Goal: Check status: Check status

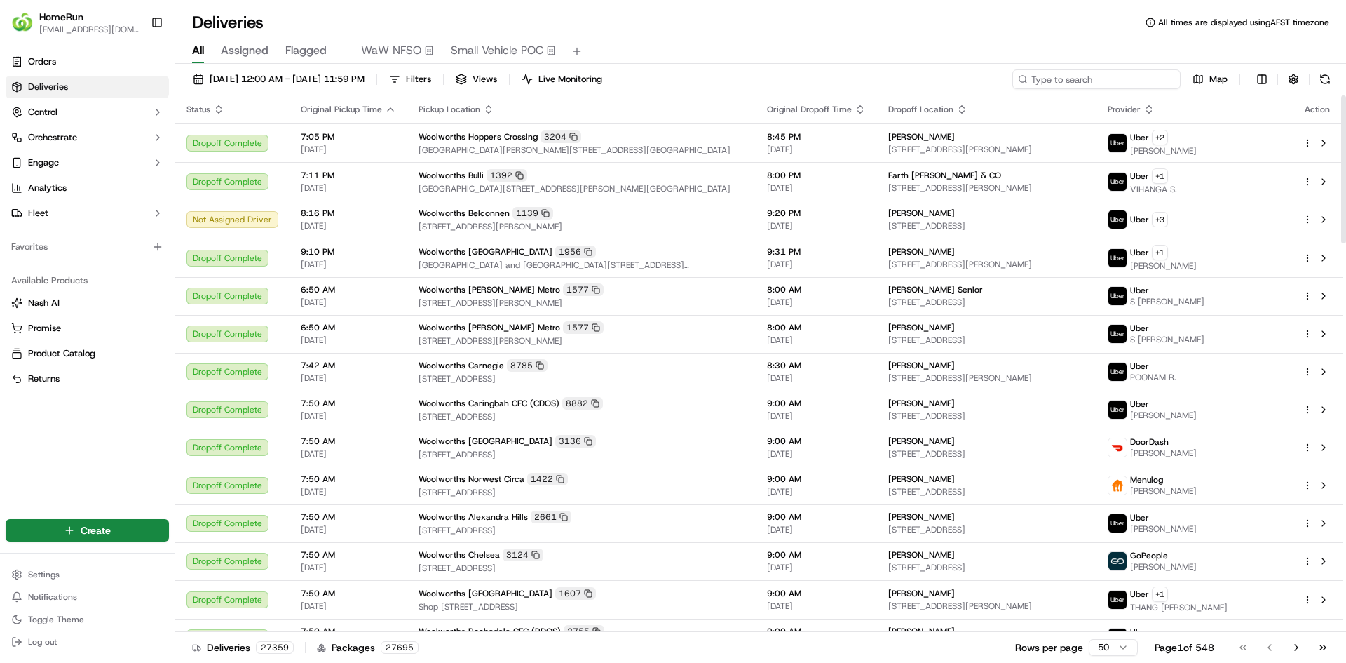
click at [1096, 74] on input at bounding box center [1097, 79] width 168 height 20
paste input "260287504"
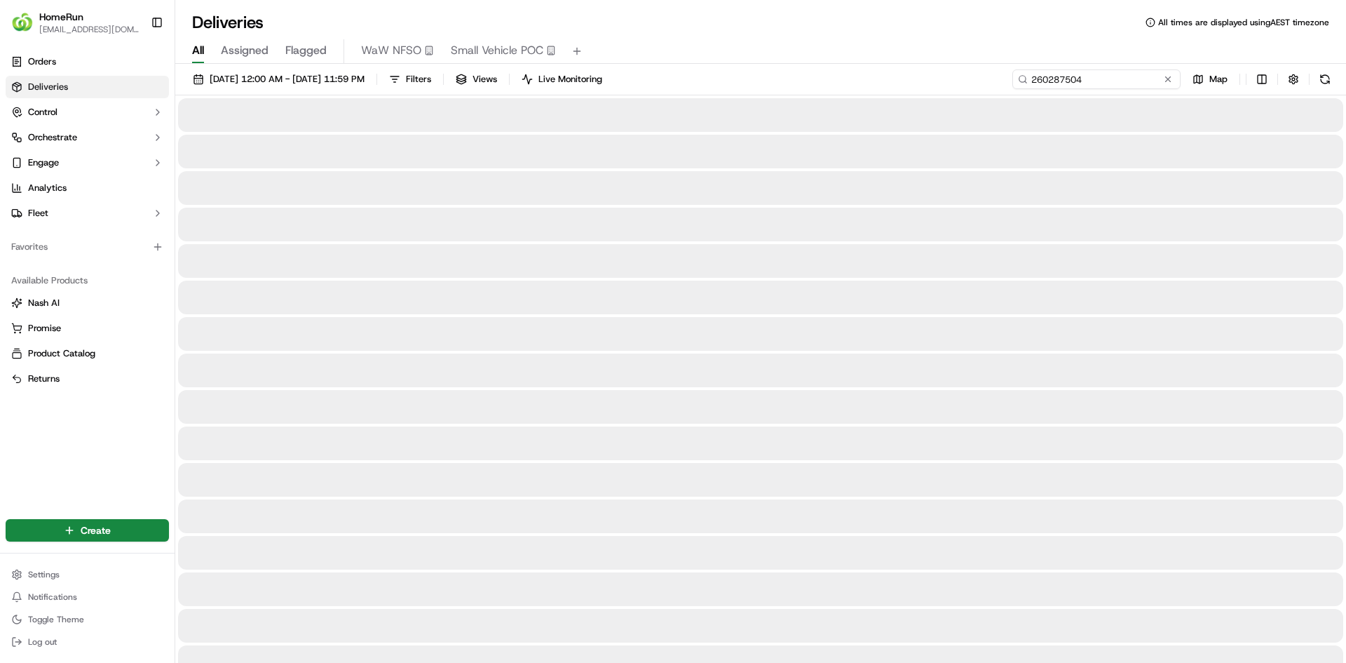
type input "260287504"
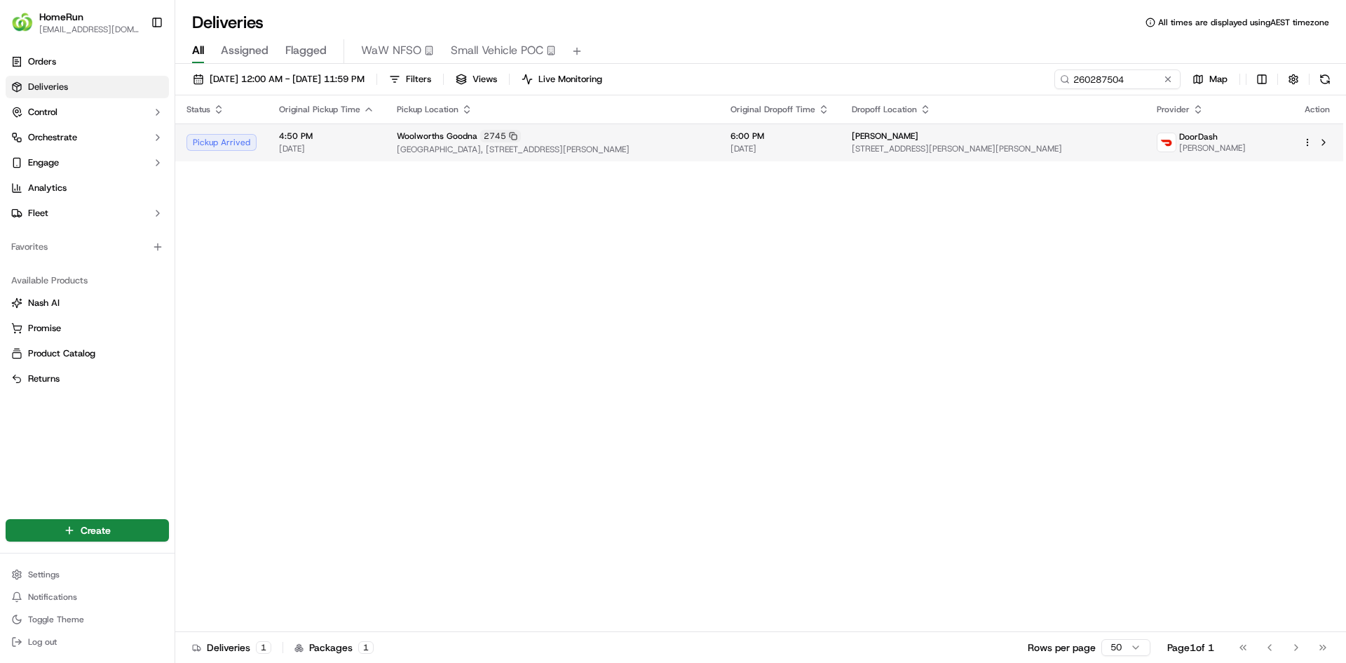
click at [604, 152] on span "[GEOGRAPHIC_DATA], [STREET_ADDRESS][PERSON_NAME]" at bounding box center [552, 149] width 311 height 11
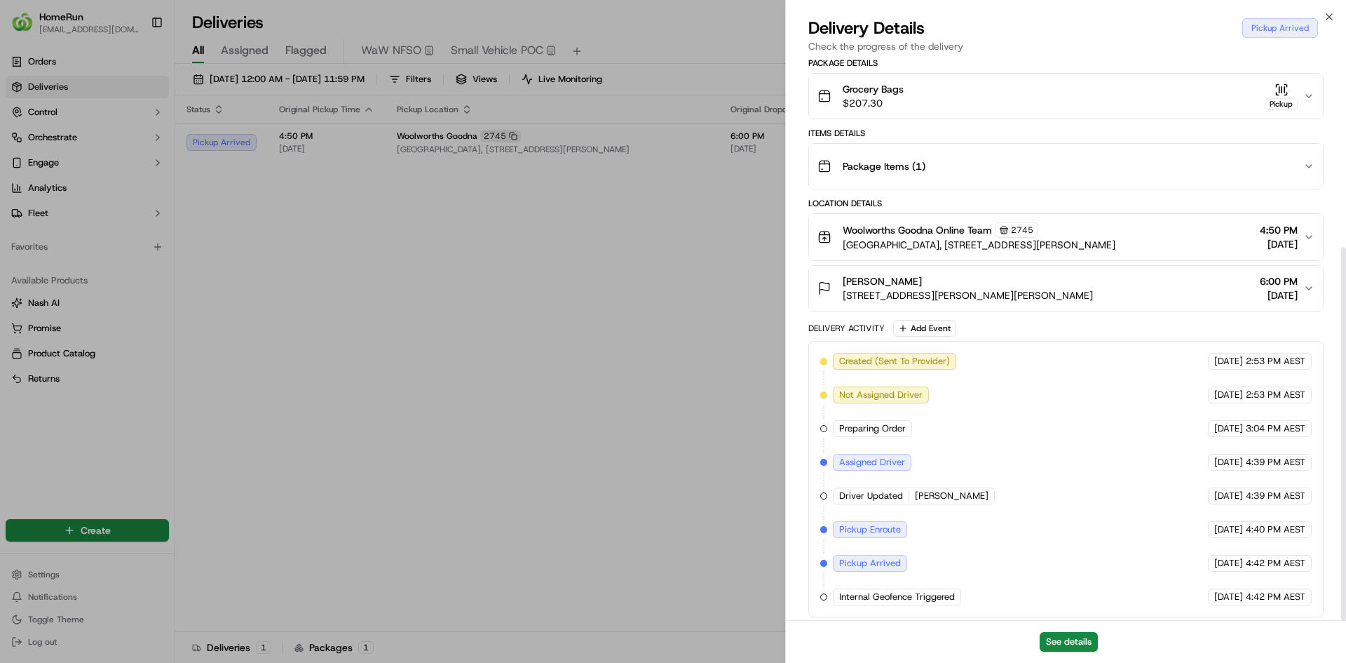
scroll to position [283, 0]
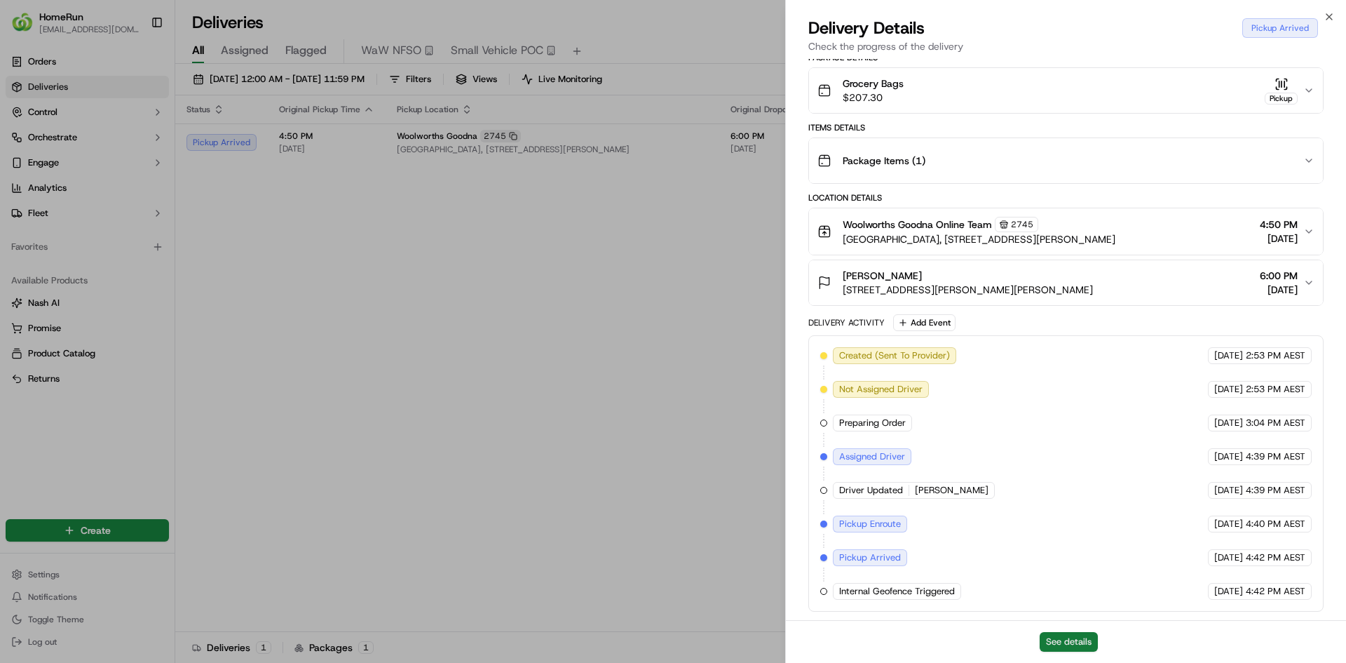
click at [1074, 637] on button "See details" at bounding box center [1069, 642] width 58 height 20
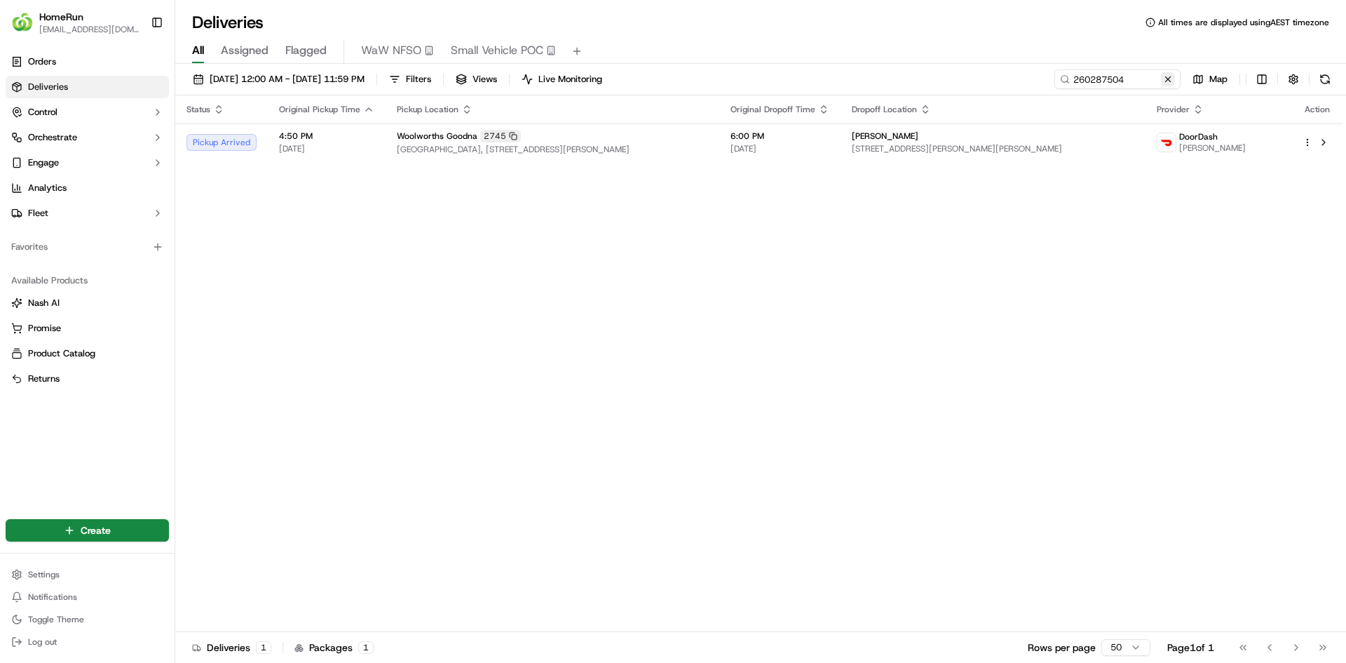
click at [1166, 84] on button at bounding box center [1168, 79] width 14 height 14
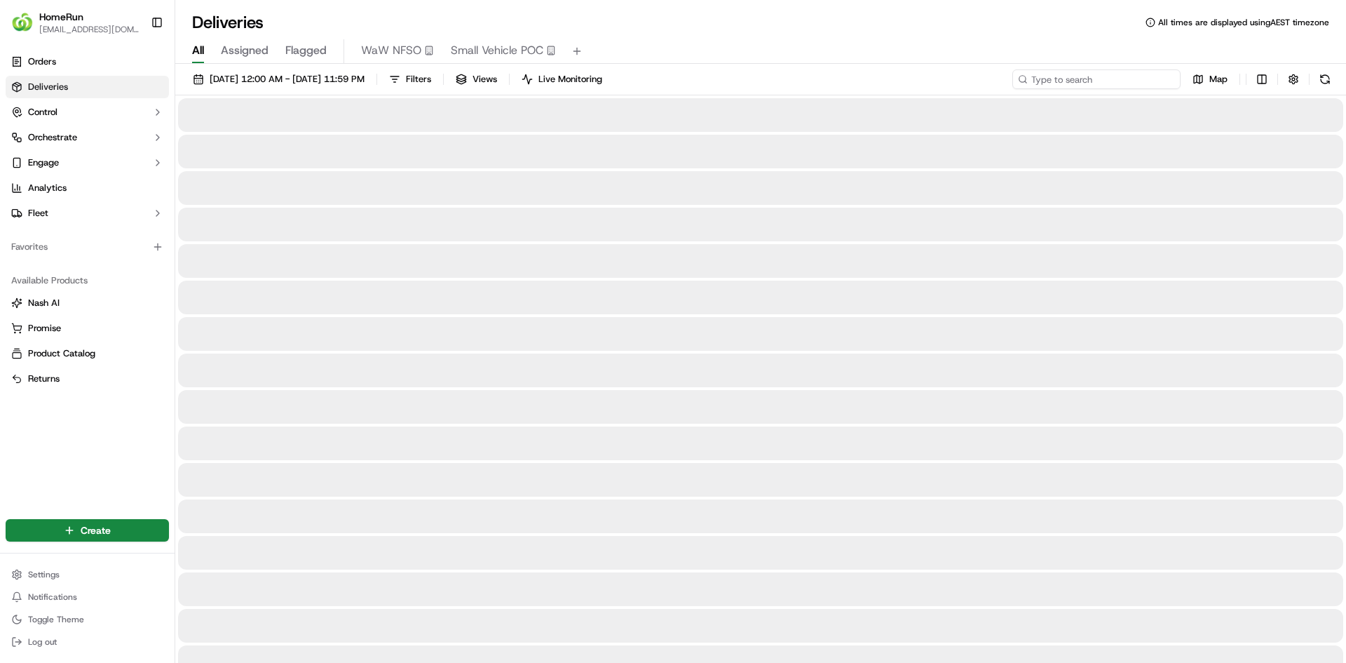
paste input "269954753"
type input "269954753"
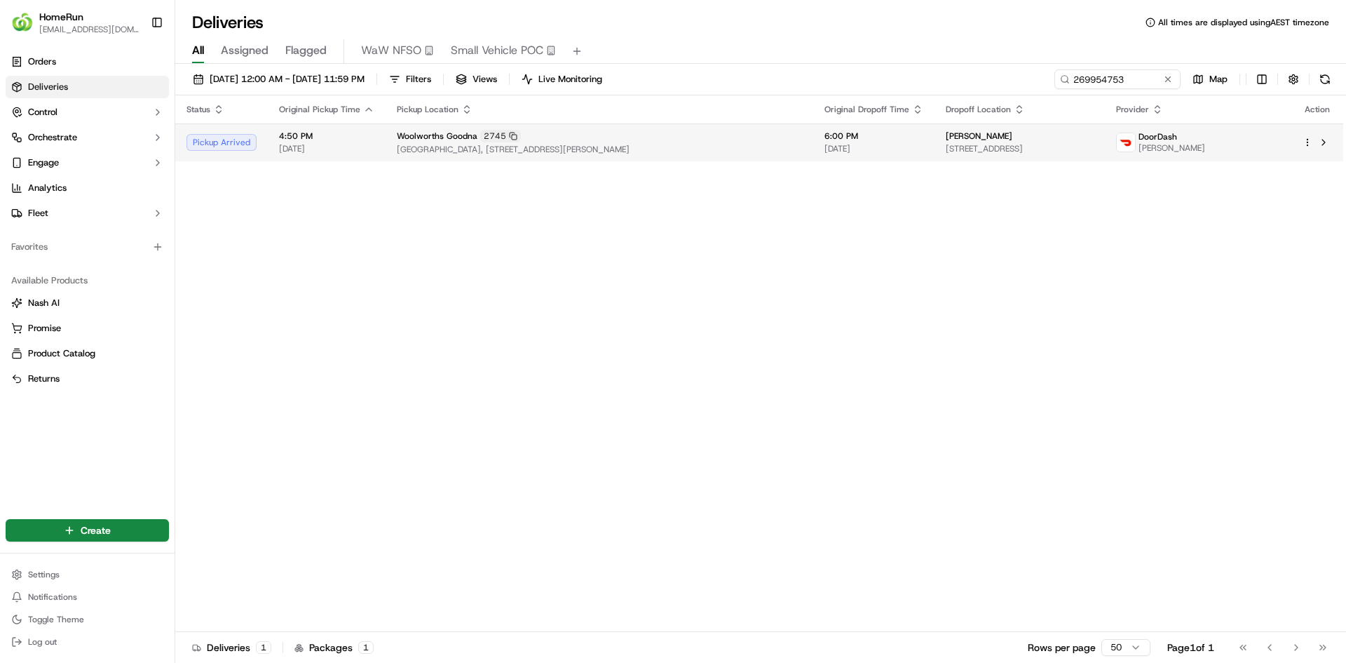
click at [567, 154] on span "[GEOGRAPHIC_DATA], [STREET_ADDRESS][PERSON_NAME]" at bounding box center [599, 149] width 405 height 11
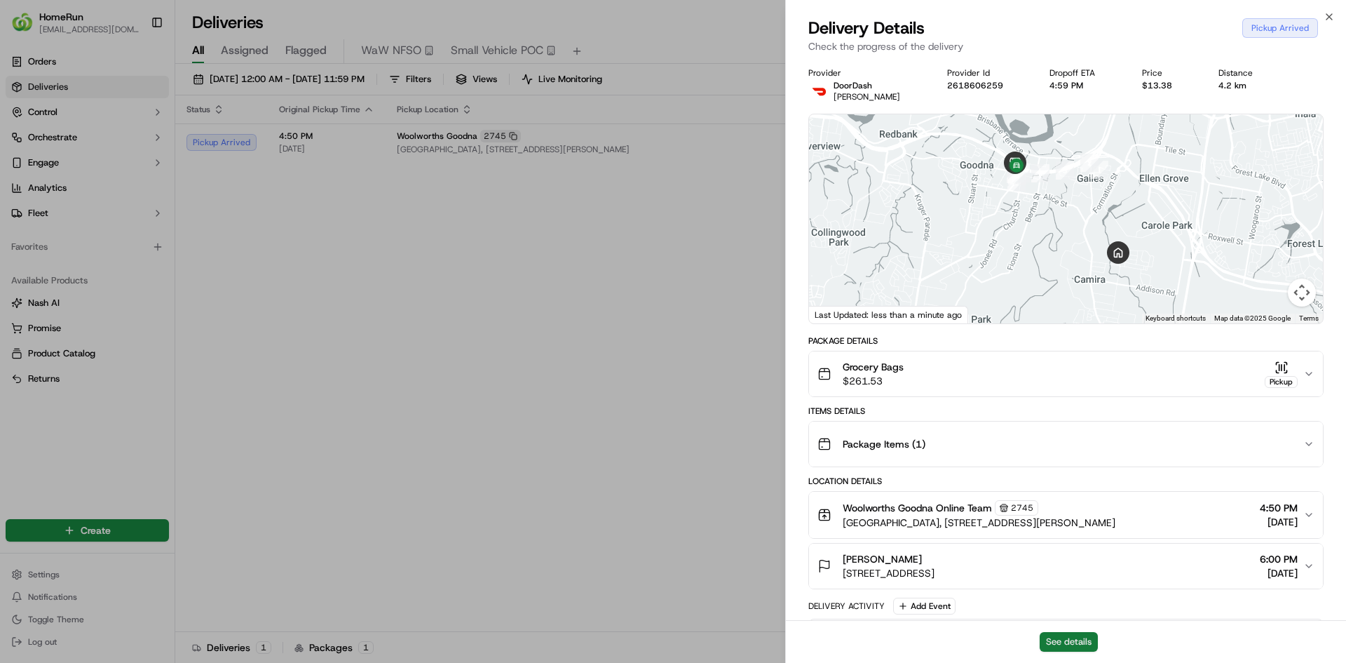
click at [1087, 644] on button "See details" at bounding box center [1069, 642] width 58 height 20
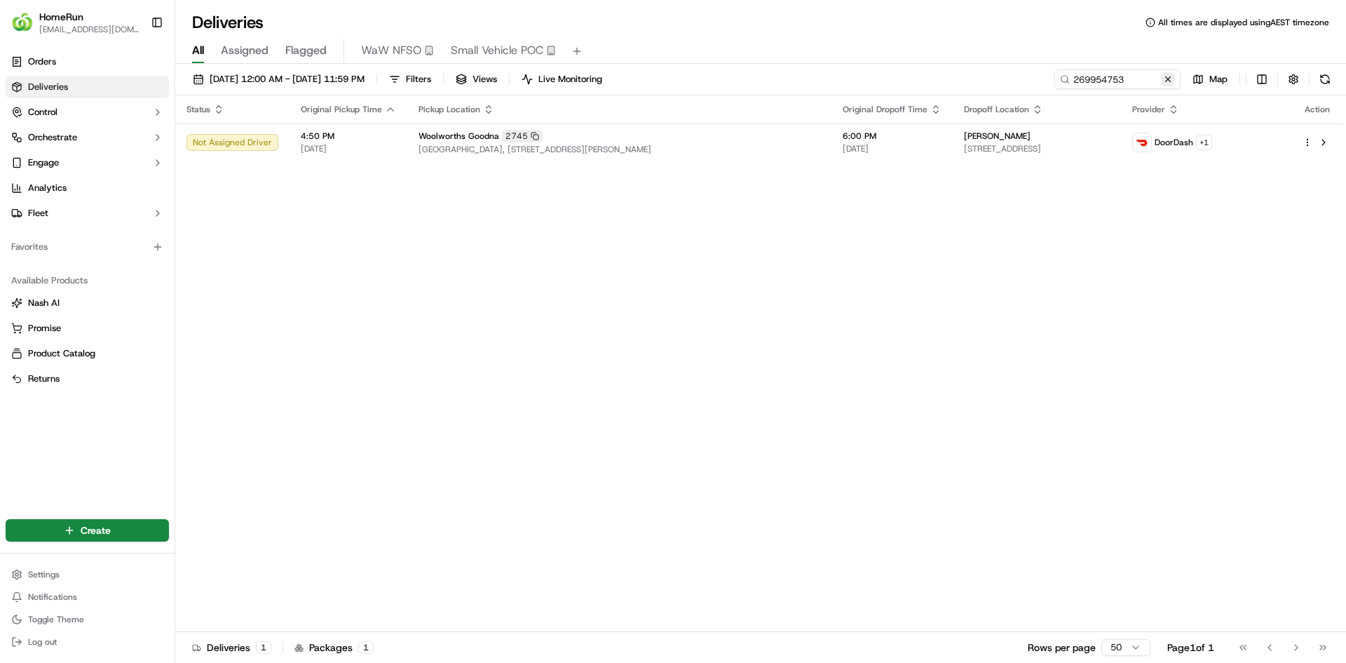
click at [1169, 81] on button at bounding box center [1168, 79] width 14 height 14
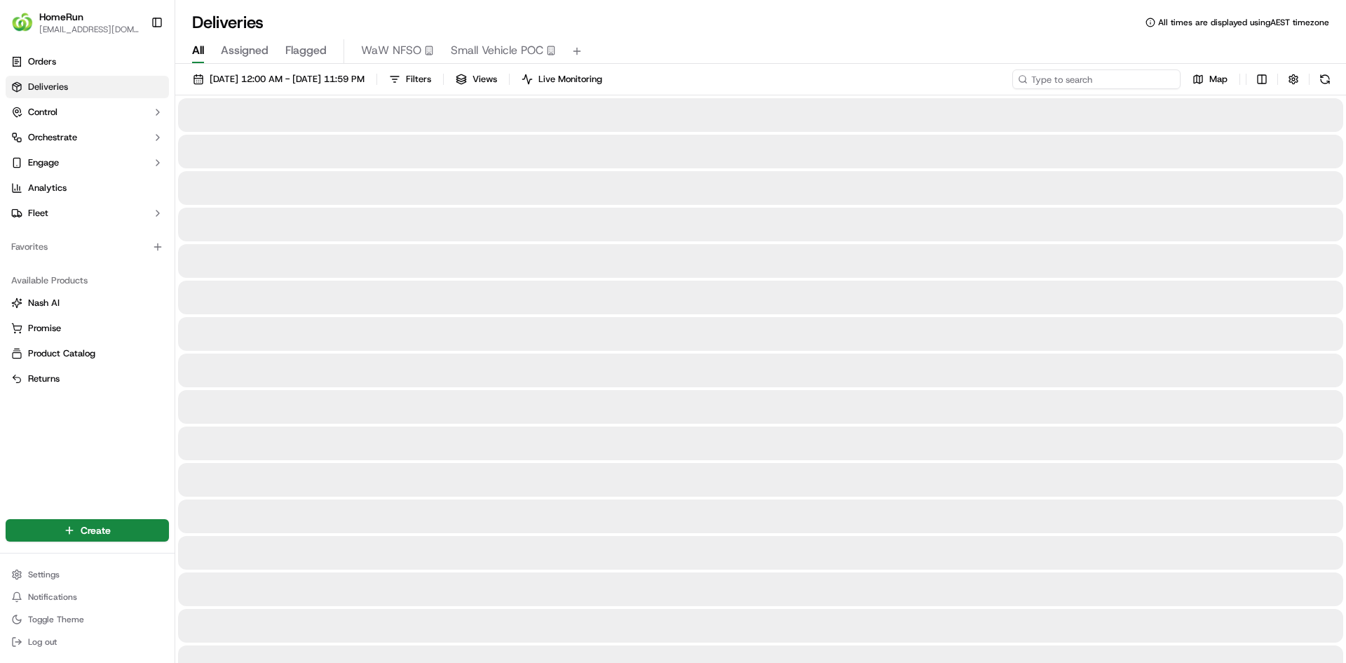
paste input "269972353"
type input "269972353"
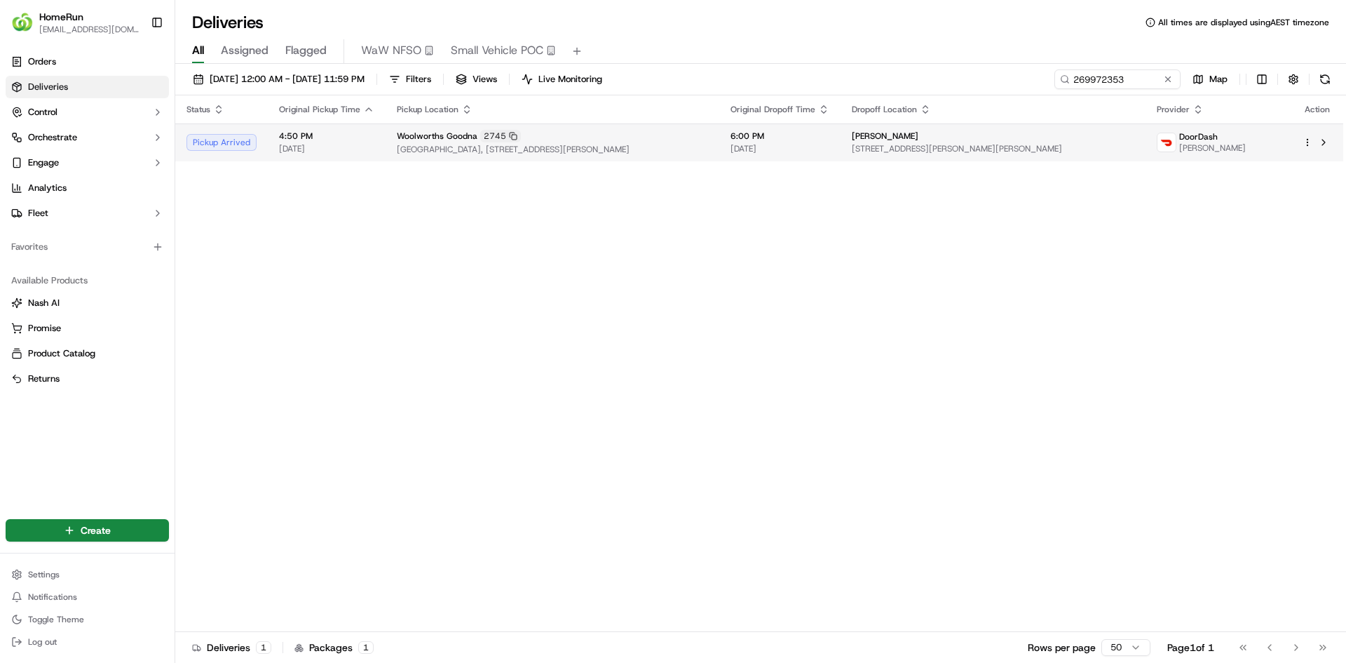
click at [1135, 154] on span "55 Mckerrow Cr Mckerrow crescent, Goodna, QLD 4300, AU" at bounding box center [993, 148] width 283 height 11
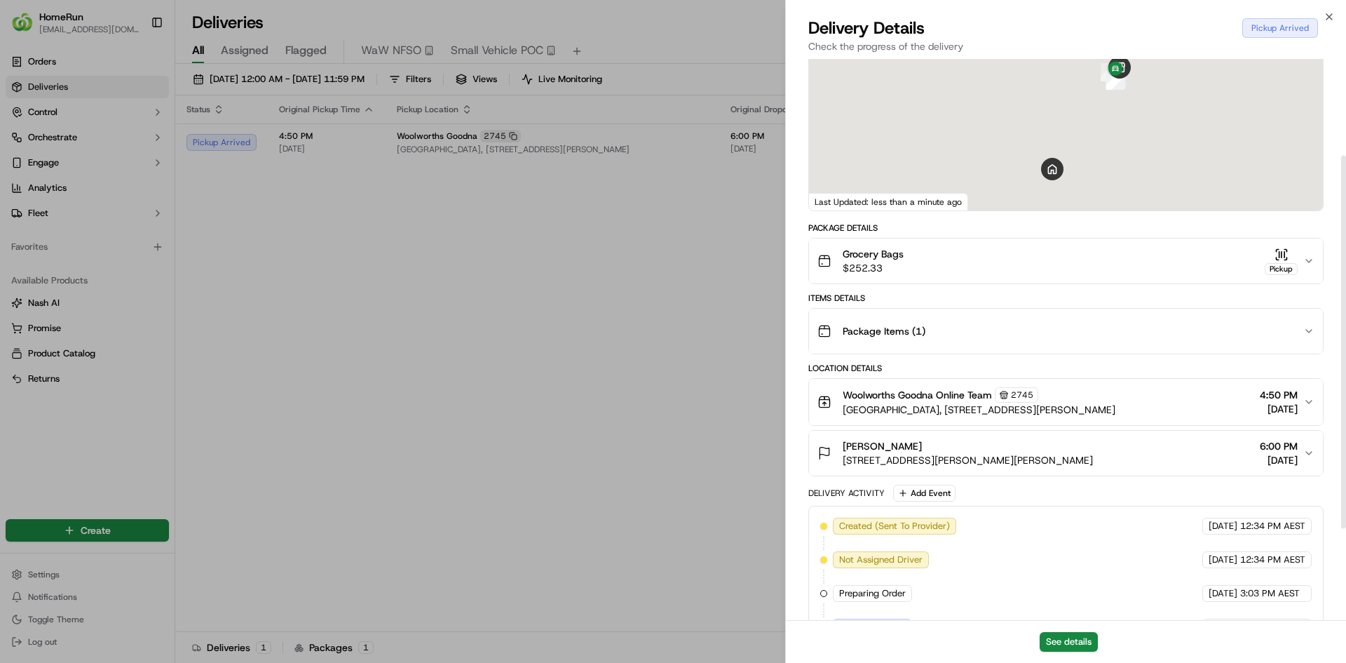
scroll to position [210, 0]
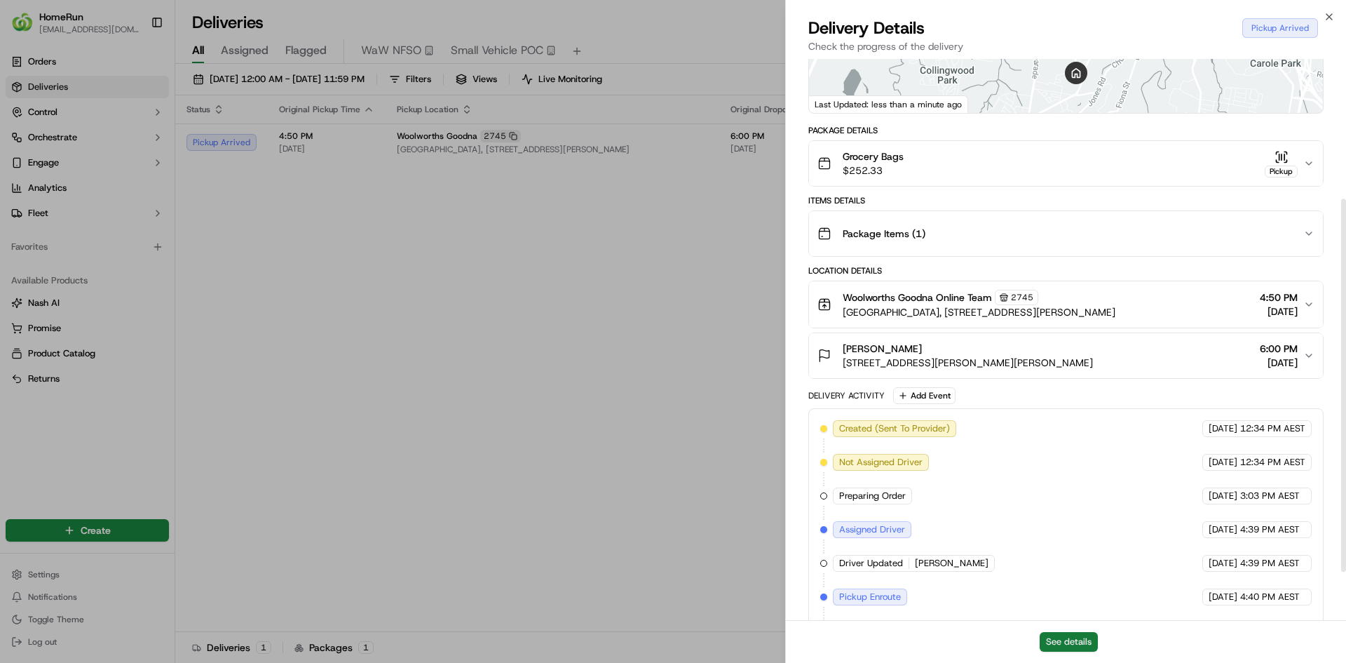
click at [1080, 639] on button "See details" at bounding box center [1069, 642] width 58 height 20
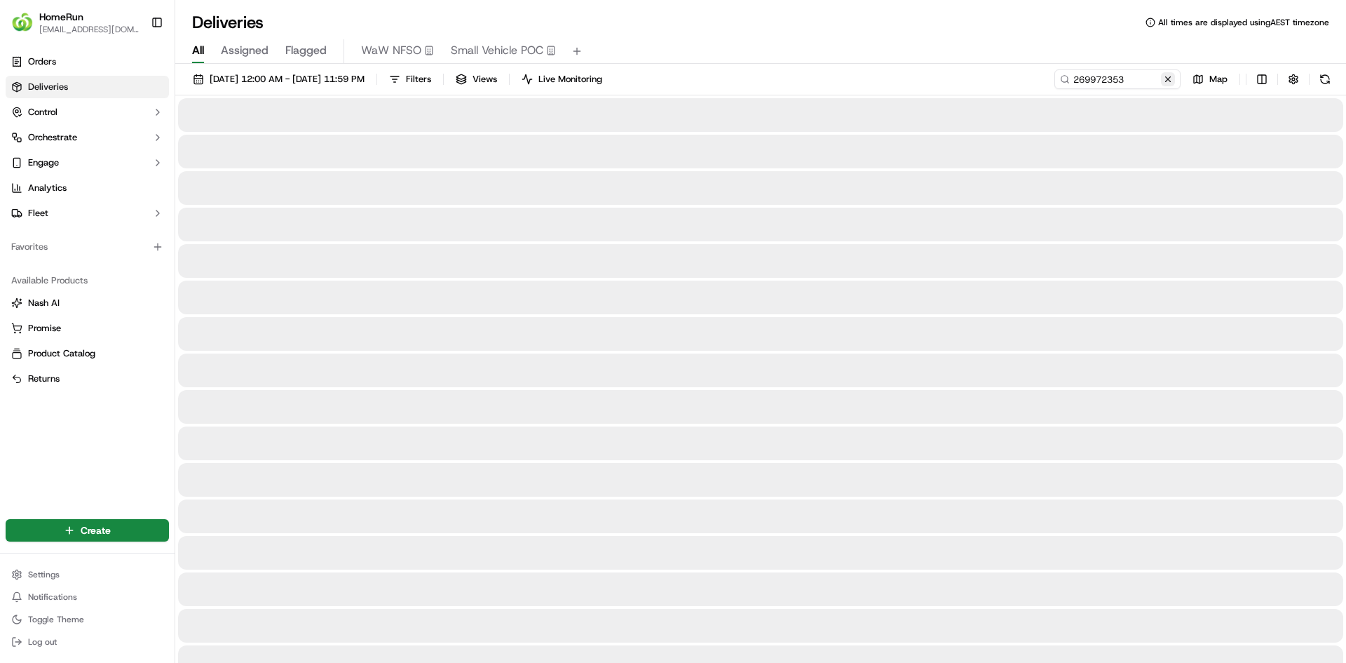
click at [1165, 78] on button at bounding box center [1168, 79] width 14 height 14
paste input "269973570"
type input "269973570"
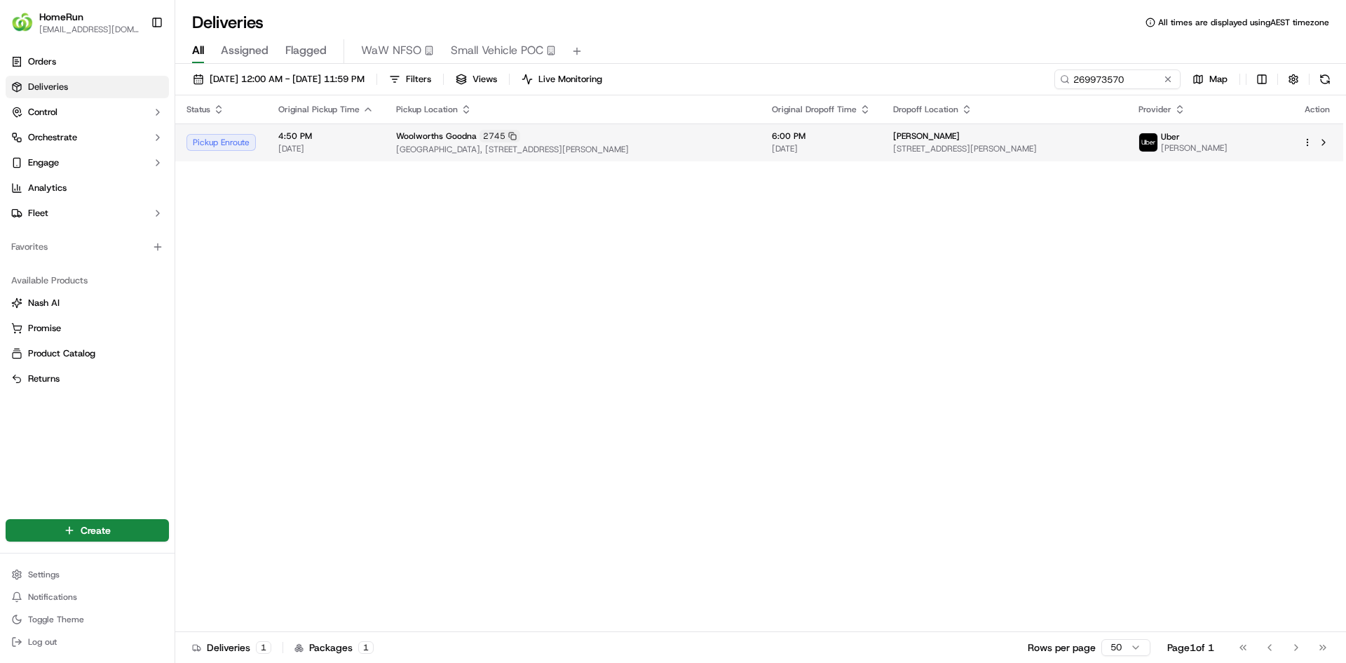
click at [615, 145] on span "[GEOGRAPHIC_DATA], [STREET_ADDRESS][PERSON_NAME]" at bounding box center [572, 149] width 353 height 11
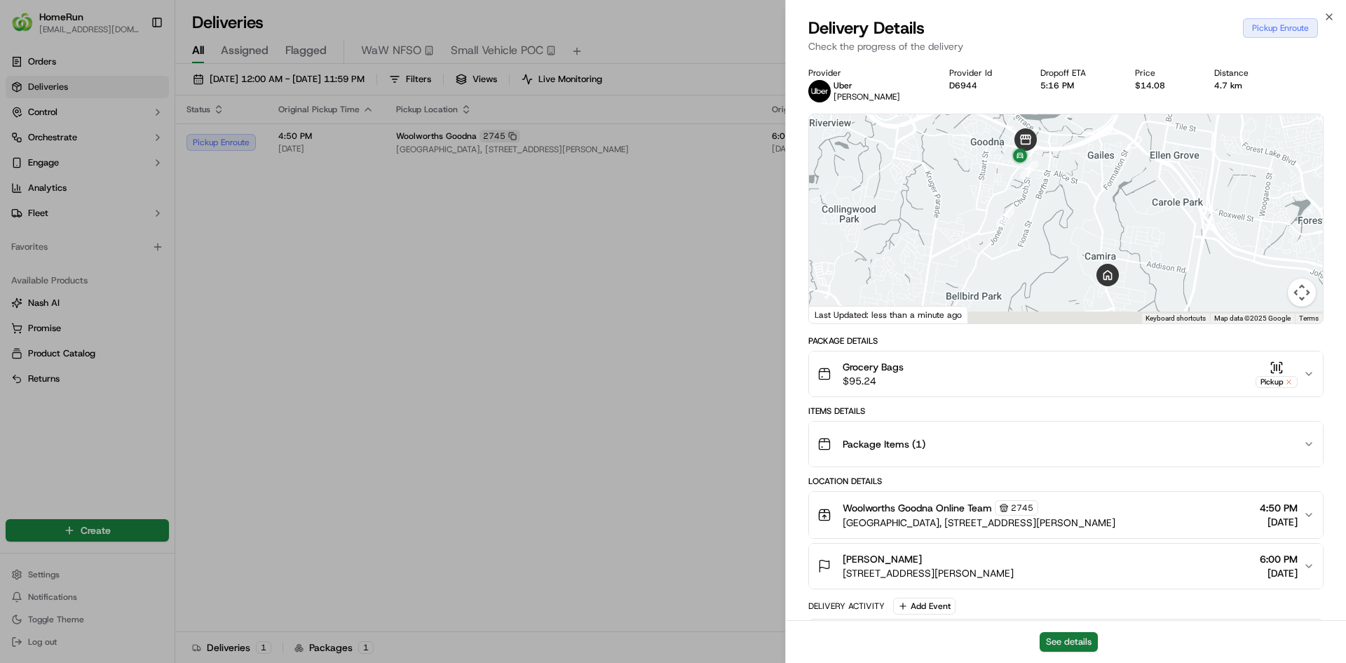
click at [1067, 643] on button "See details" at bounding box center [1069, 642] width 58 height 20
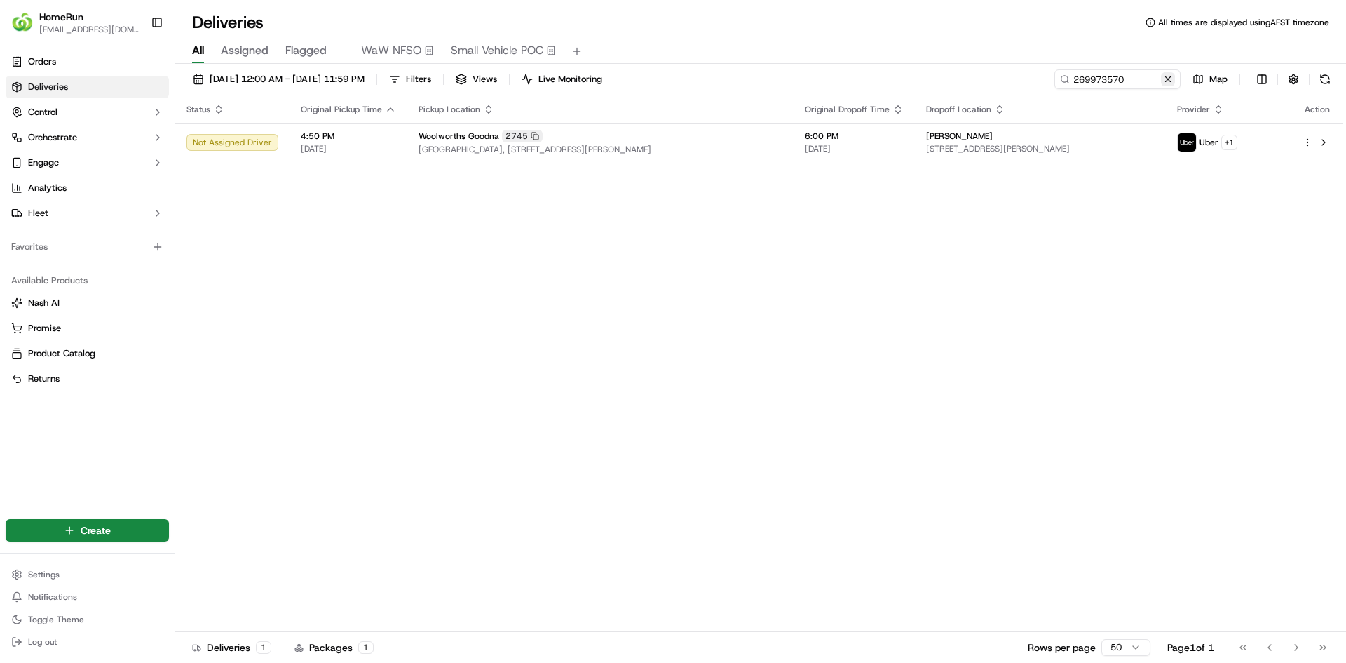
click at [1165, 82] on button at bounding box center [1168, 79] width 14 height 14
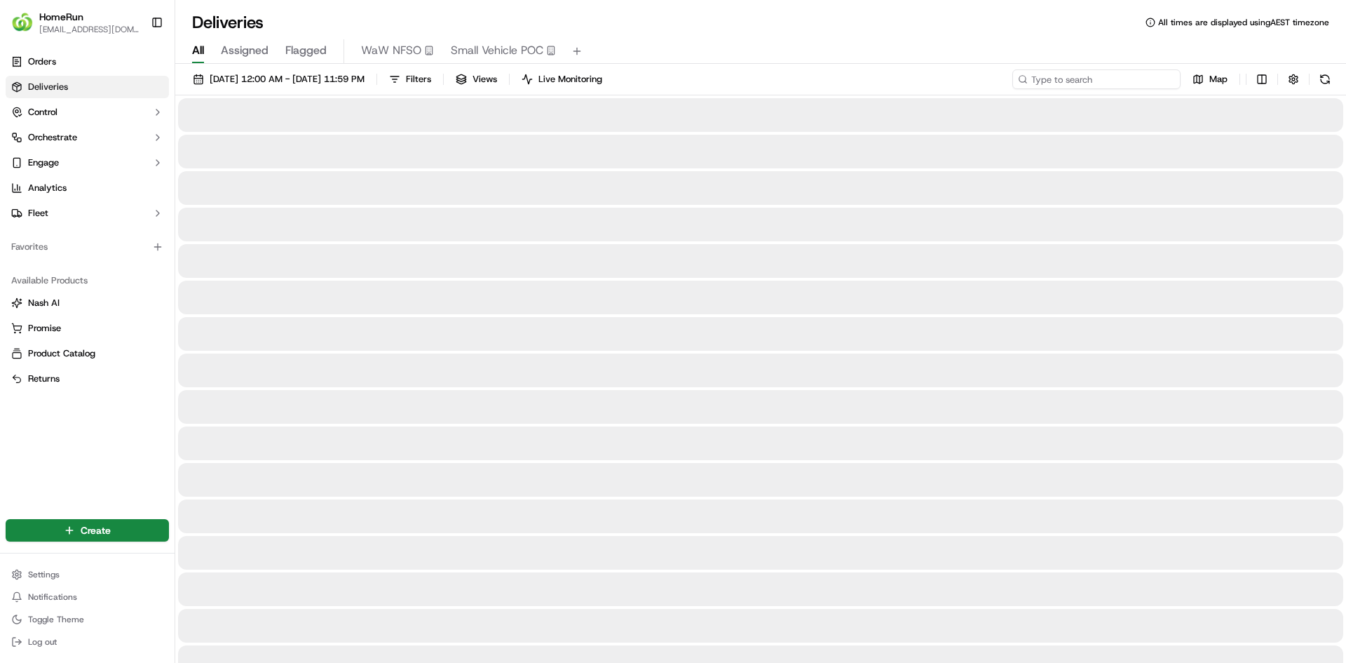
click at [1099, 83] on input at bounding box center [1097, 79] width 168 height 20
paste input "269990917"
type input "269990917"
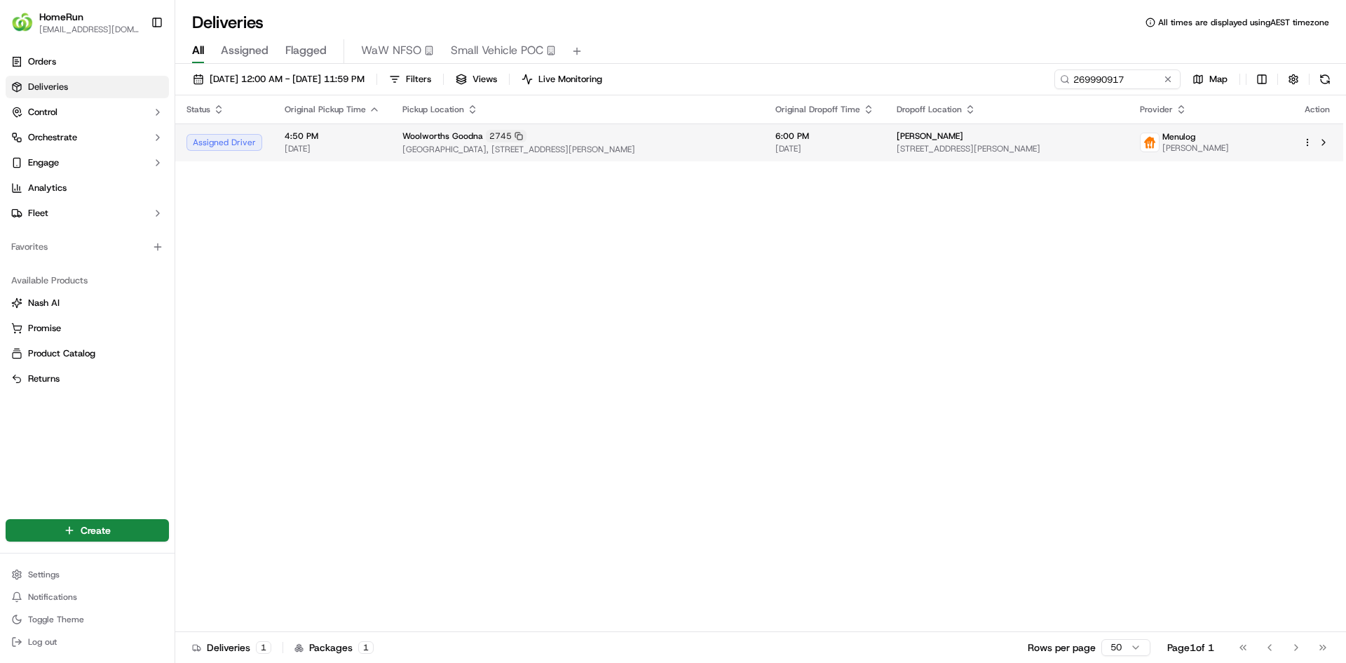
click at [834, 151] on span "[DATE]" at bounding box center [825, 148] width 99 height 11
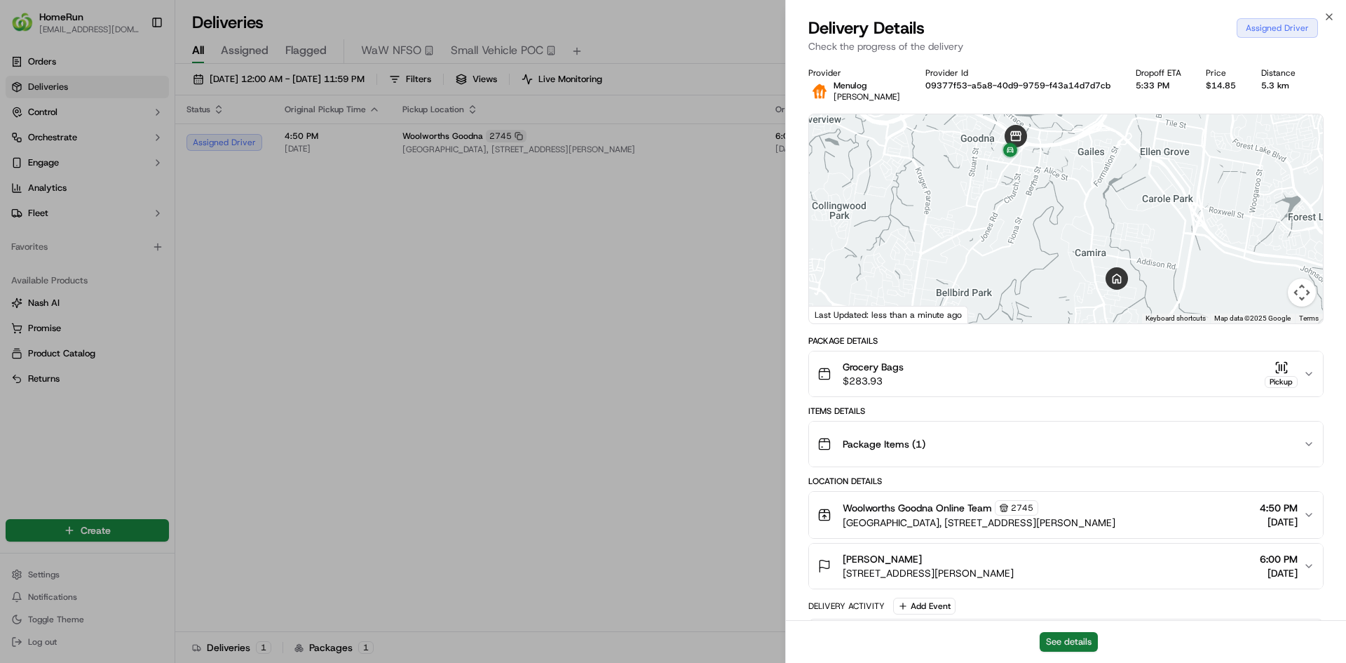
click at [1062, 637] on button "See details" at bounding box center [1069, 642] width 58 height 20
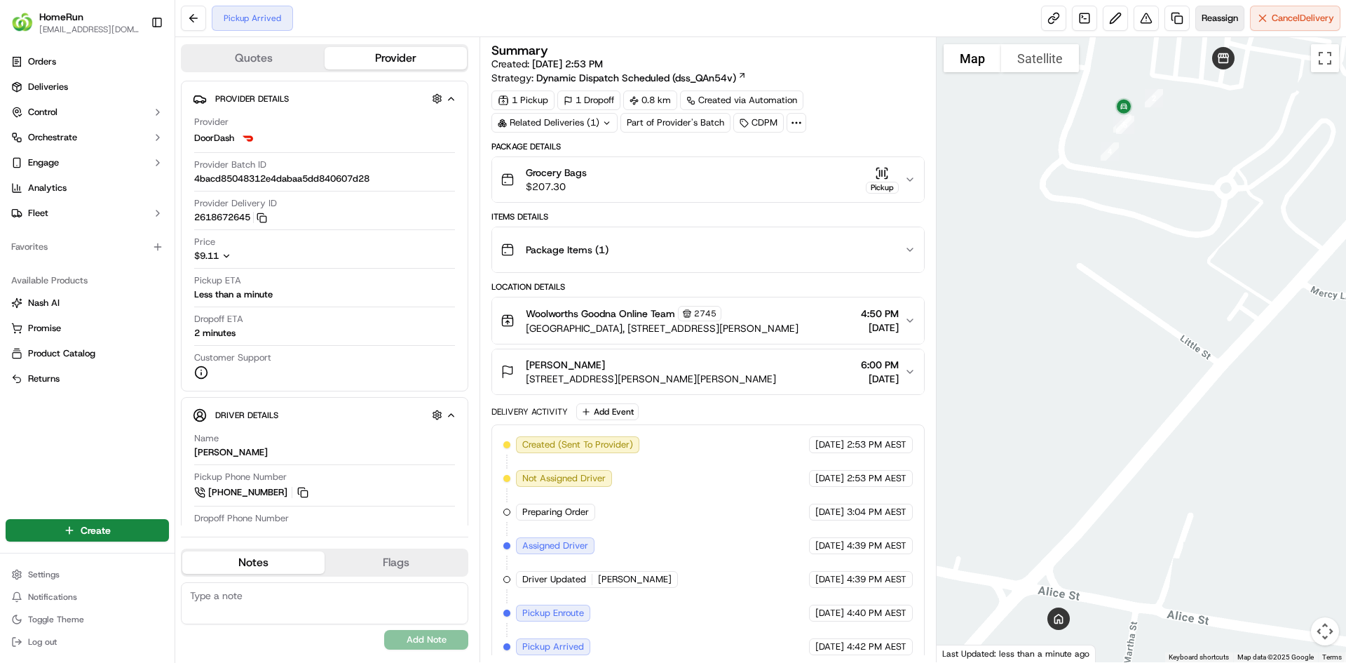
click at [1226, 14] on span "Reassign" at bounding box center [1220, 18] width 36 height 13
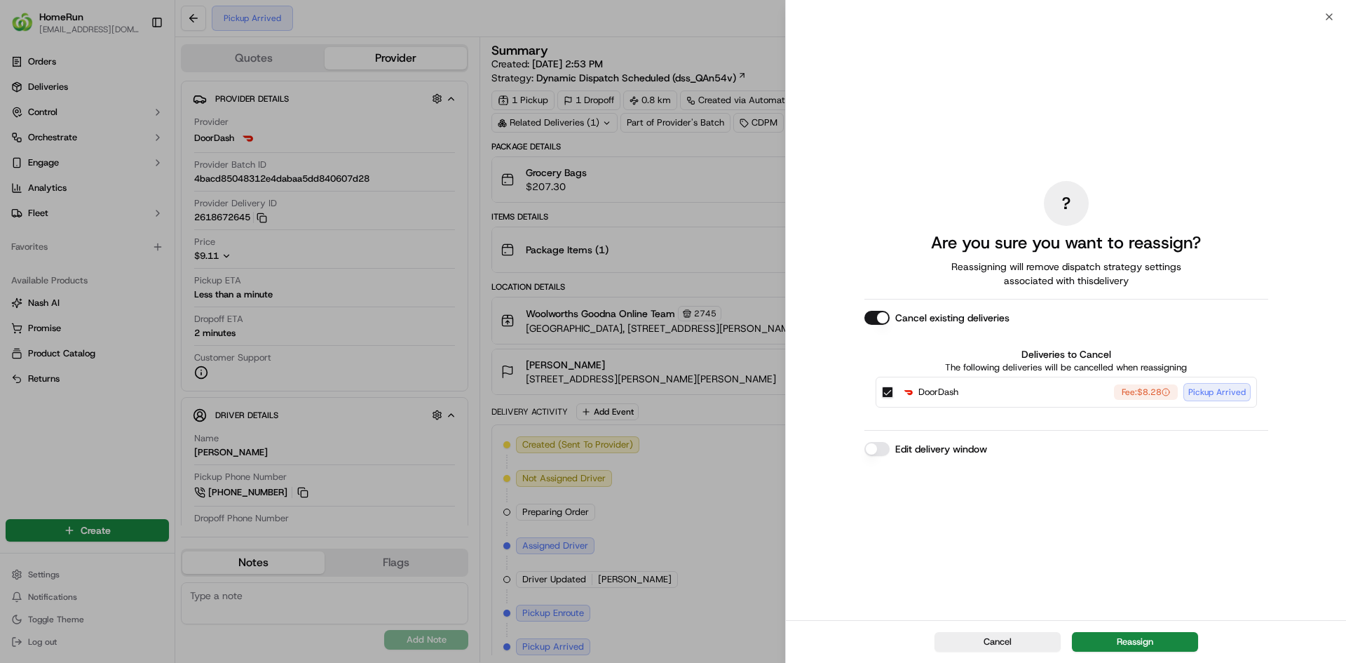
click at [881, 445] on button "Edit delivery window" at bounding box center [877, 449] width 25 height 14
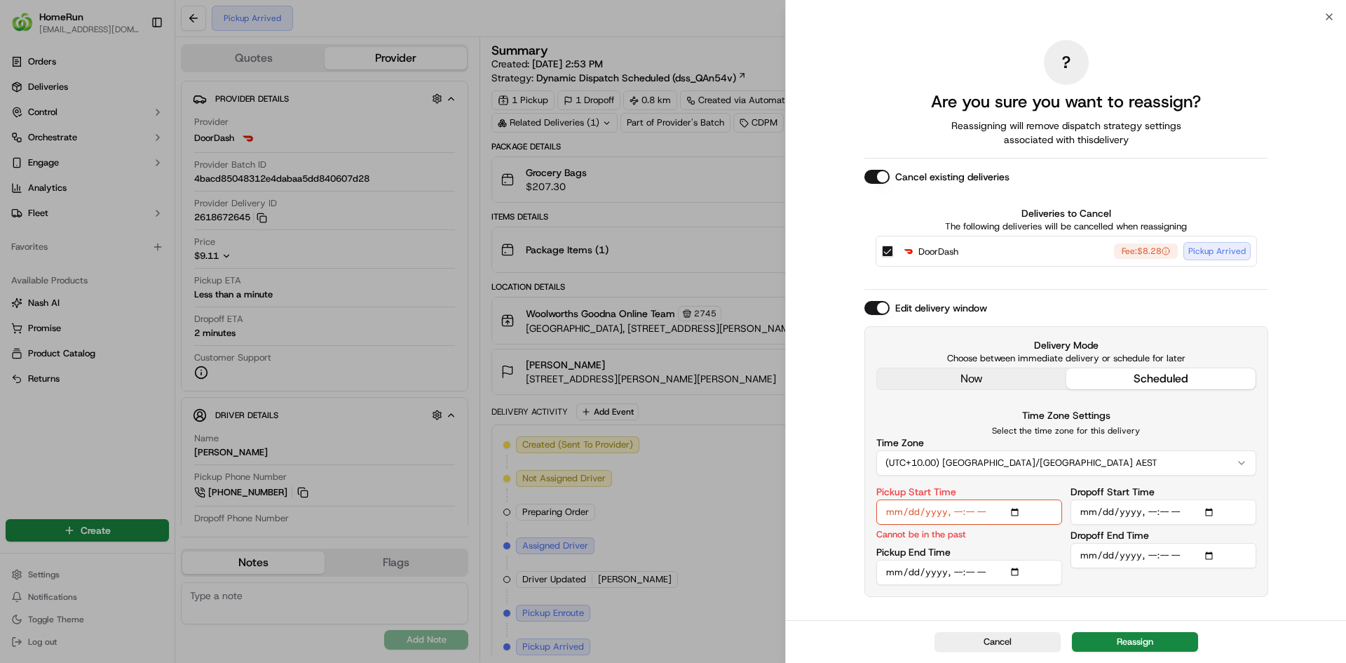
click at [955, 514] on input "Pickup Start Time" at bounding box center [969, 511] width 186 height 25
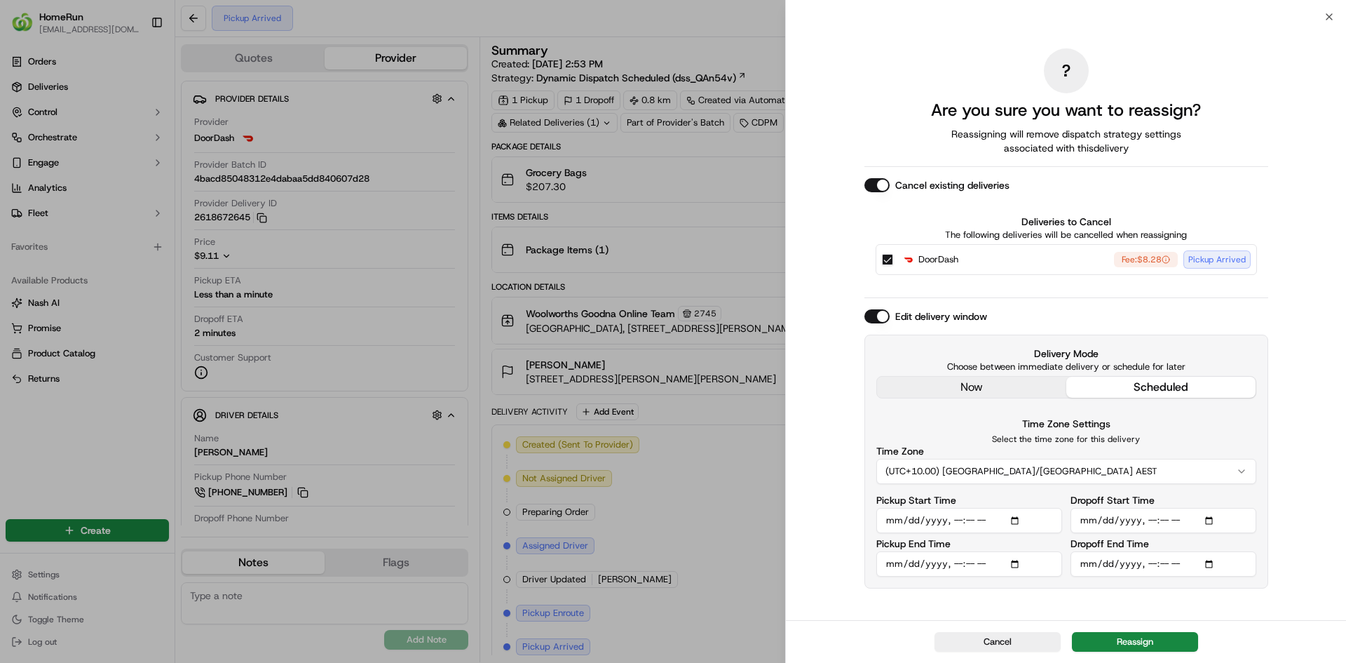
type input "[DATE]T17:35"
click at [1152, 520] on input "Dropoff Start Time" at bounding box center [1164, 520] width 186 height 25
type input "[DATE]T17:45"
click at [1151, 567] on input "Dropoff End Time" at bounding box center [1164, 563] width 186 height 25
type input "[DATE]T18:45"
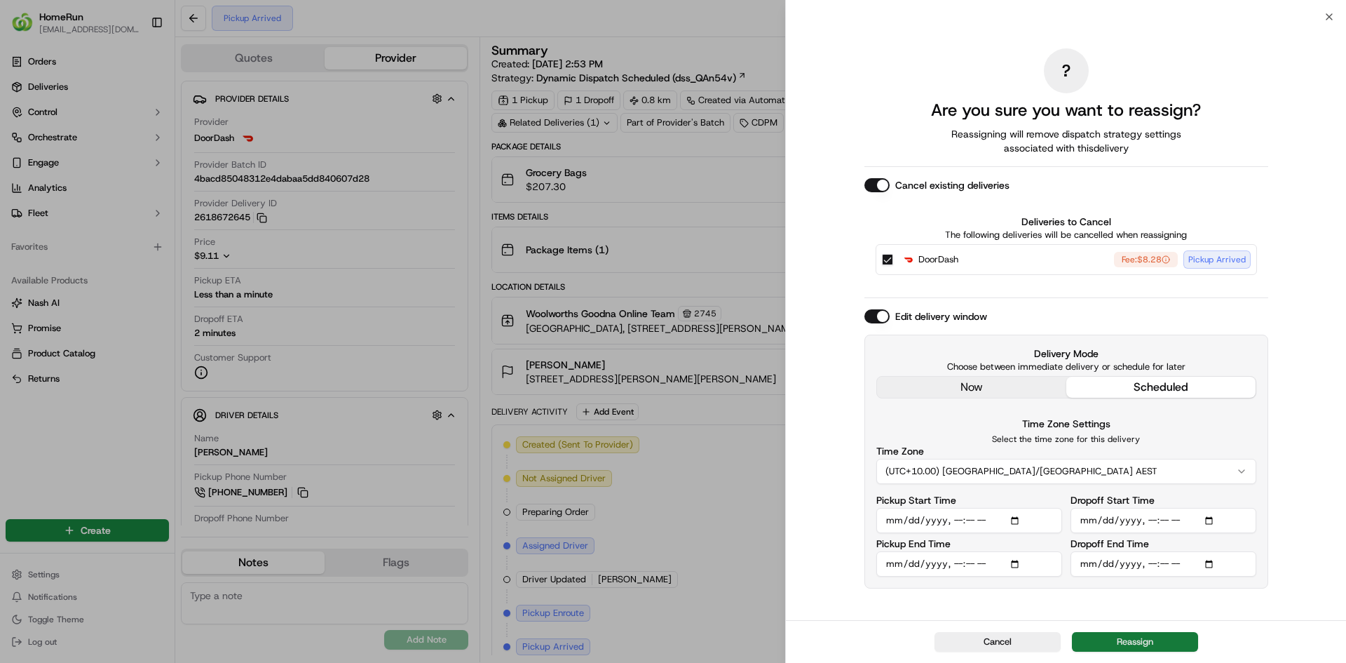
click at [1146, 642] on button "Reassign" at bounding box center [1135, 642] width 126 height 20
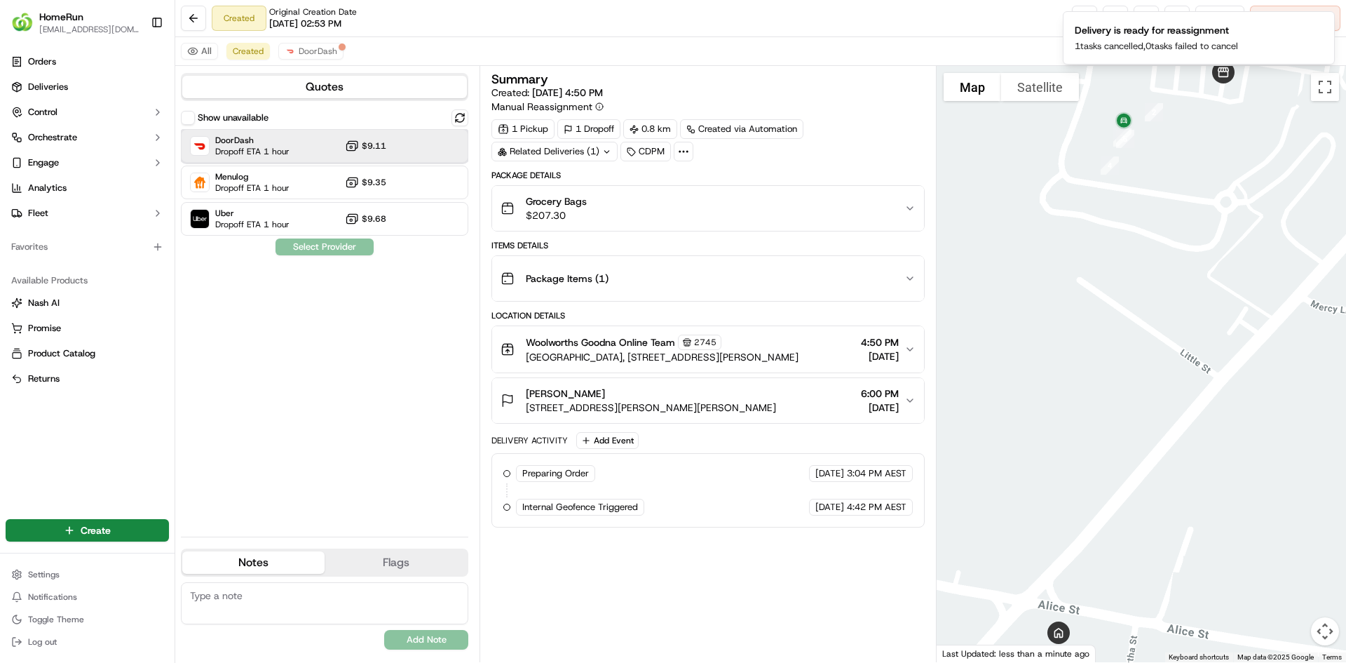
click at [375, 135] on div "DoorDash Dropoff ETA 1 hour $9.11" at bounding box center [324, 146] width 287 height 34
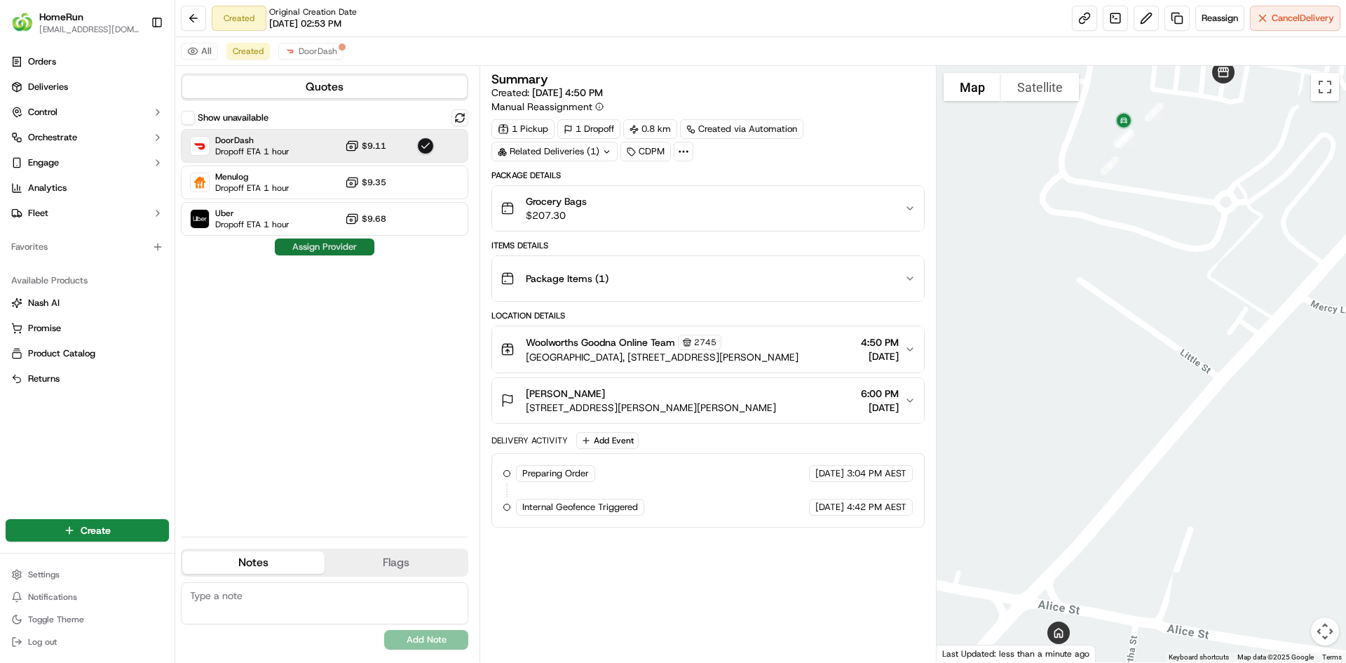
click at [309, 246] on button "Assign Provider" at bounding box center [325, 246] width 100 height 17
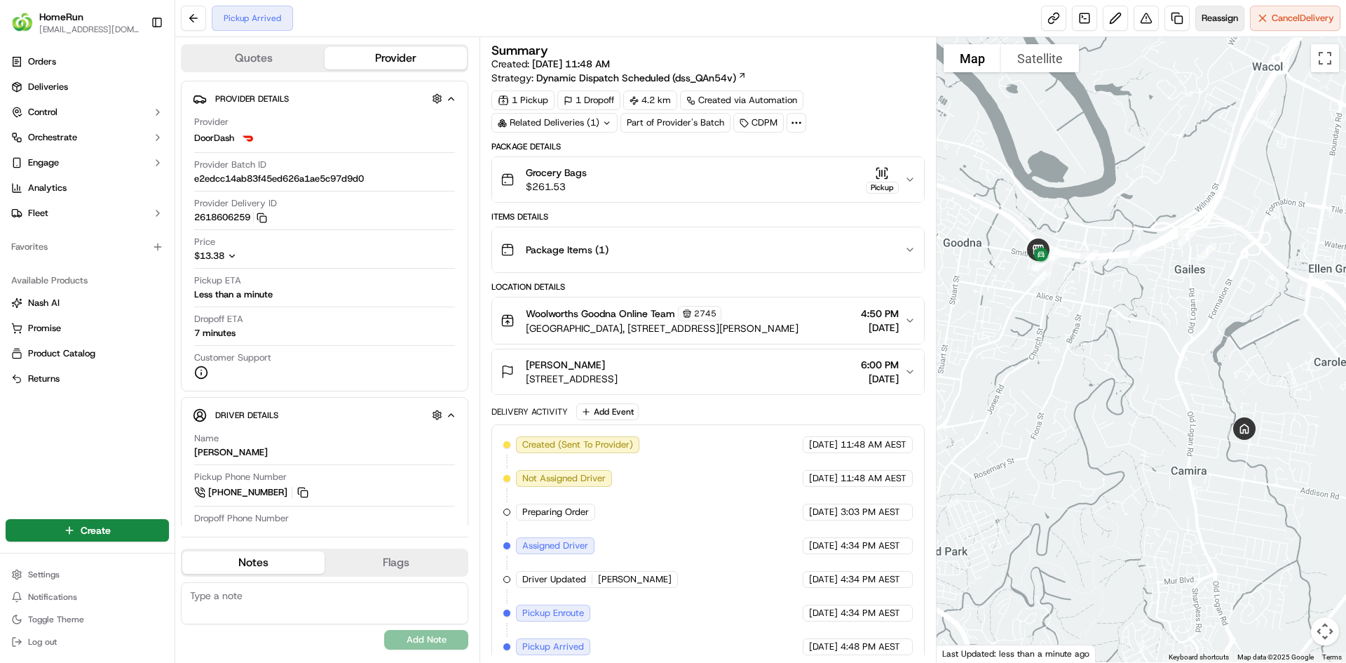
click at [1224, 18] on span "Reassign" at bounding box center [1220, 18] width 36 height 13
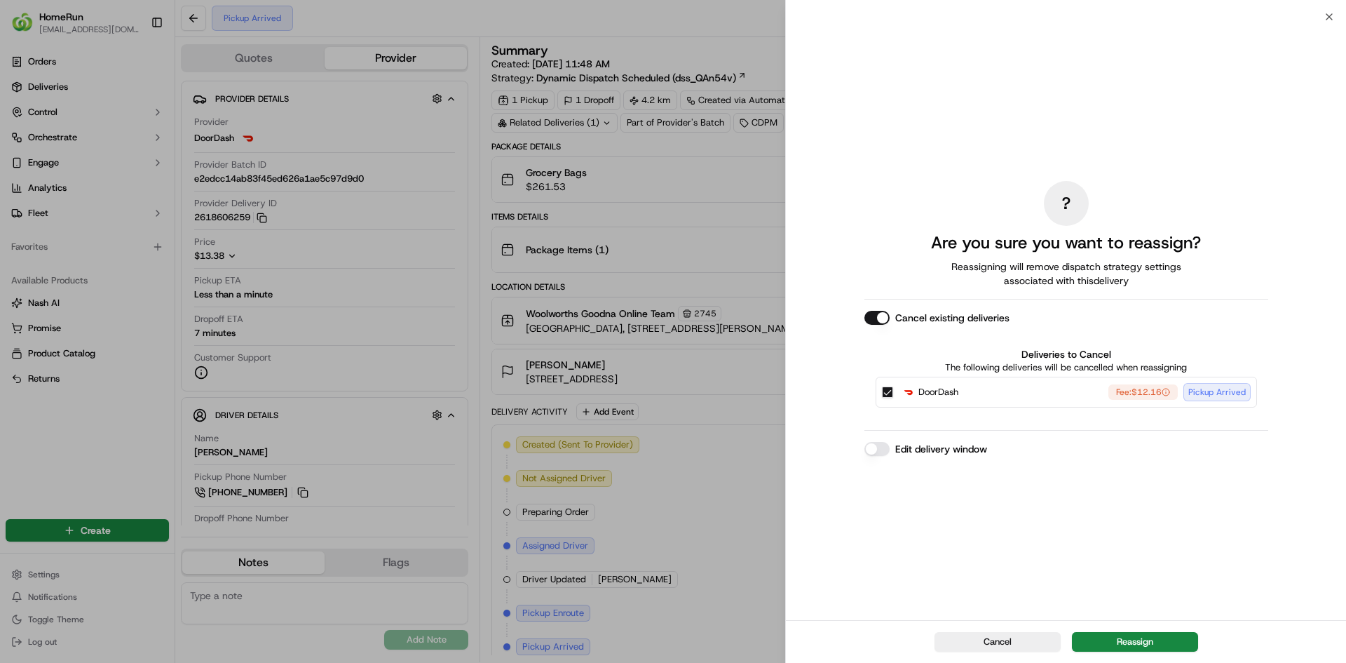
click at [879, 452] on button "Edit delivery window" at bounding box center [877, 449] width 25 height 14
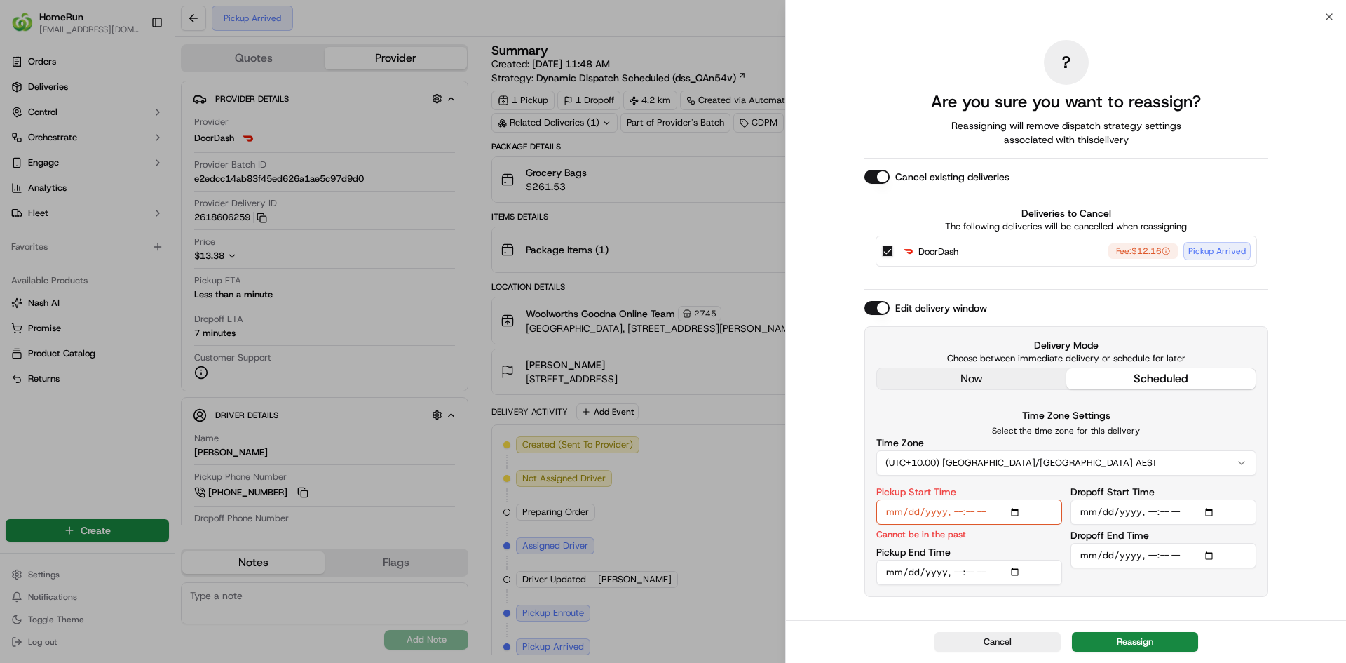
click at [961, 516] on input "Pickup Start Time" at bounding box center [969, 511] width 186 height 25
click at [951, 515] on input "Pickup Start Time" at bounding box center [969, 511] width 186 height 25
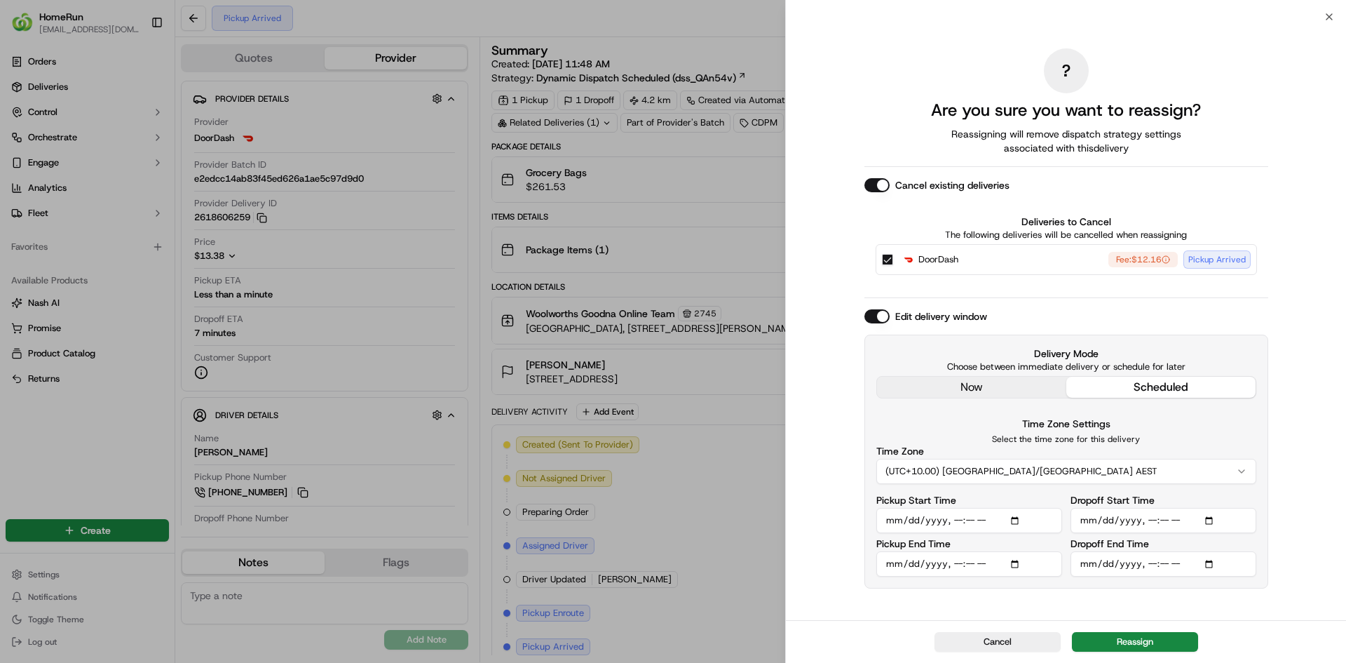
type input "[DATE]T17:35"
click at [1146, 520] on input "Dropoff Start Time" at bounding box center [1164, 520] width 186 height 25
type input "[DATE]T17:45"
click at [1154, 567] on input "Dropoff End Time" at bounding box center [1164, 563] width 186 height 25
type input "[DATE]T18:45"
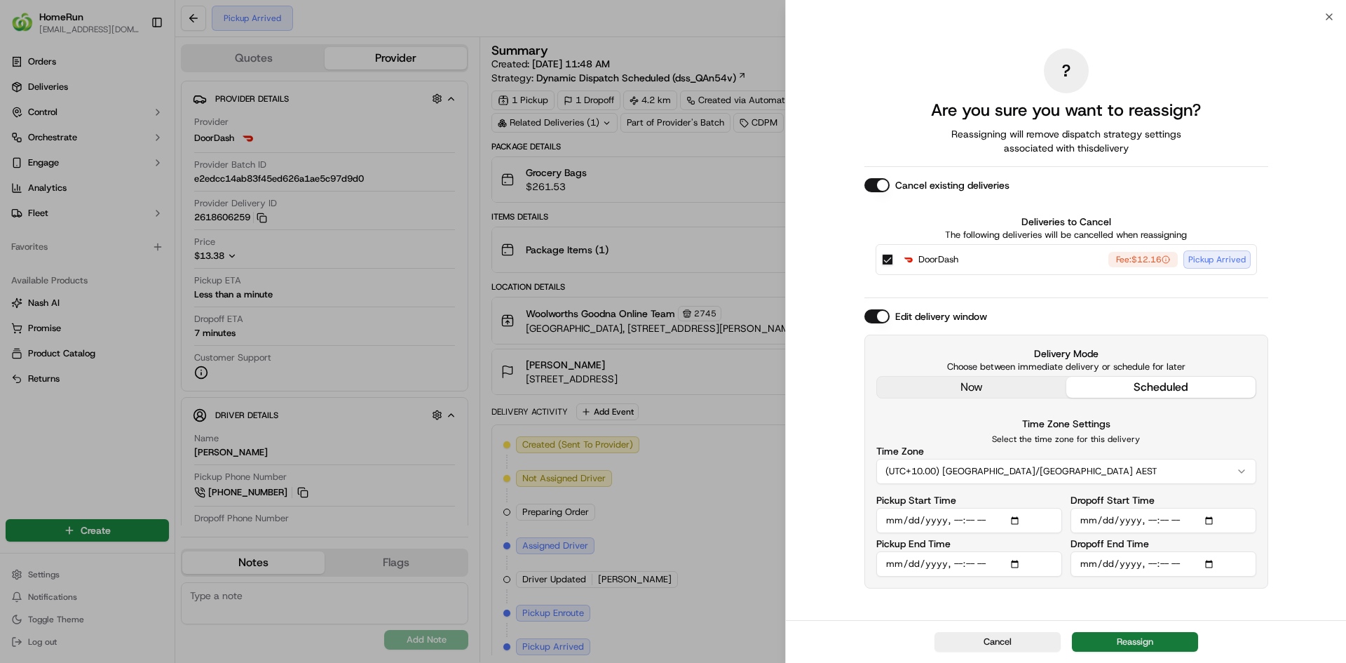
click at [1108, 639] on button "Reassign" at bounding box center [1135, 642] width 126 height 20
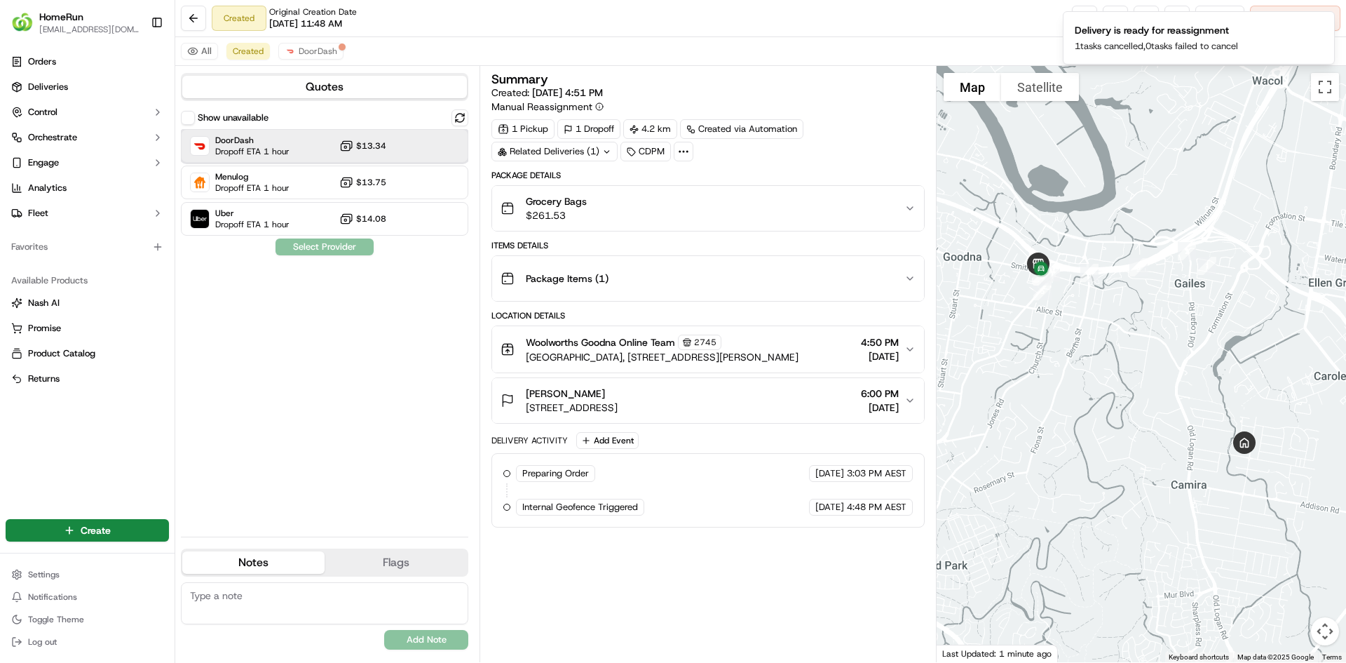
click at [374, 157] on div "DoorDash Dropoff ETA 1 hour $13.34" at bounding box center [324, 146] width 287 height 34
drag, startPoint x: 337, startPoint y: 250, endPoint x: 333, endPoint y: 217, distance: 33.2
click at [337, 250] on button "Assign Provider" at bounding box center [325, 246] width 100 height 17
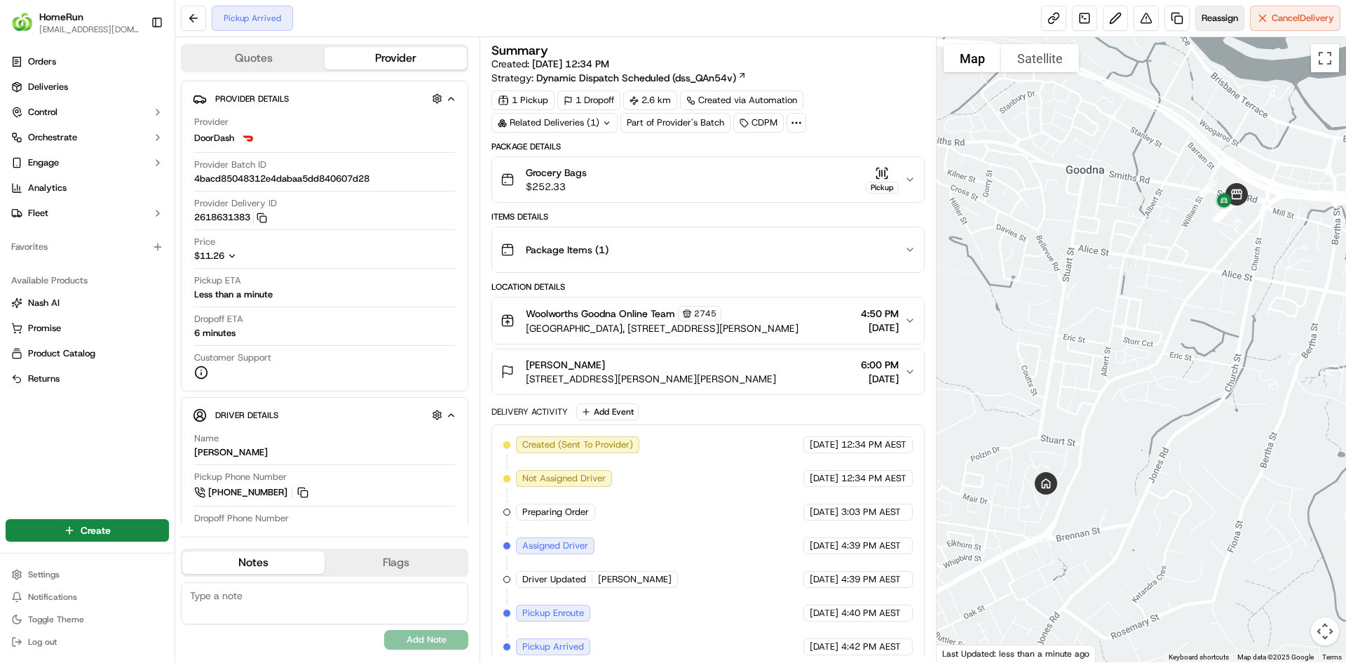
click at [1212, 20] on span "Reassign" at bounding box center [1220, 18] width 36 height 13
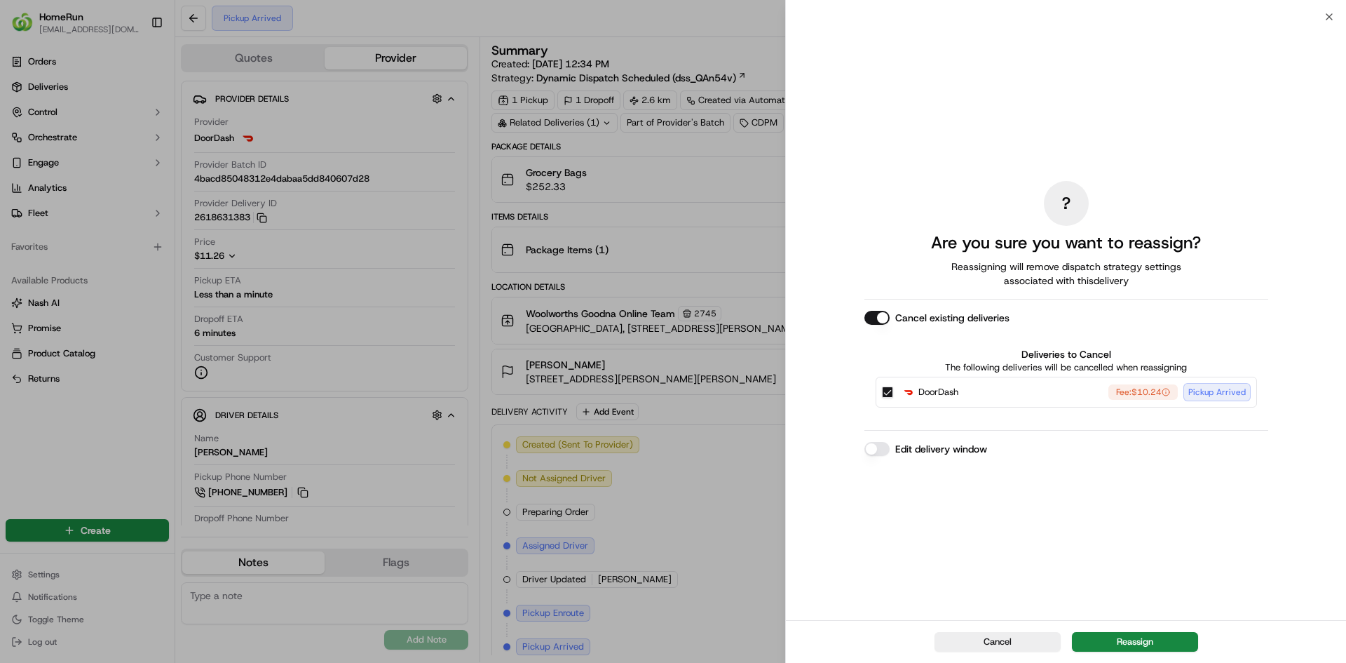
click at [867, 447] on button "Edit delivery window" at bounding box center [877, 449] width 25 height 14
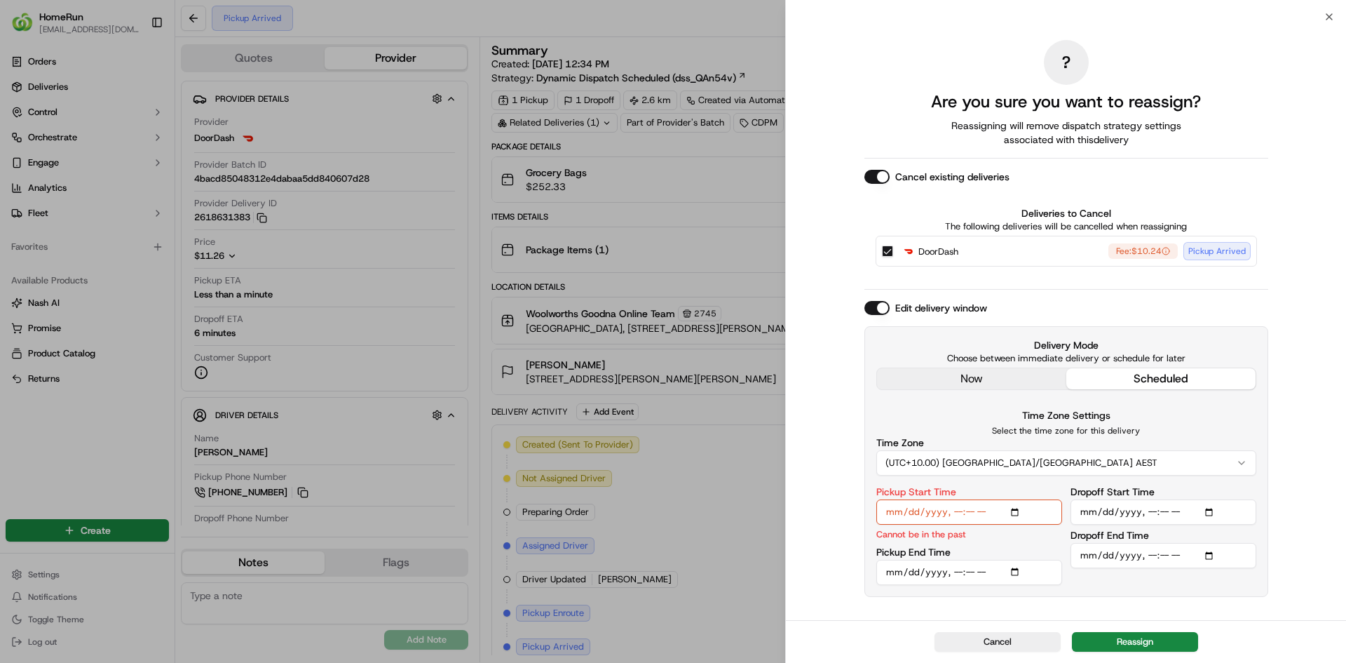
click at [956, 514] on input "Pickup Start Time" at bounding box center [969, 511] width 186 height 25
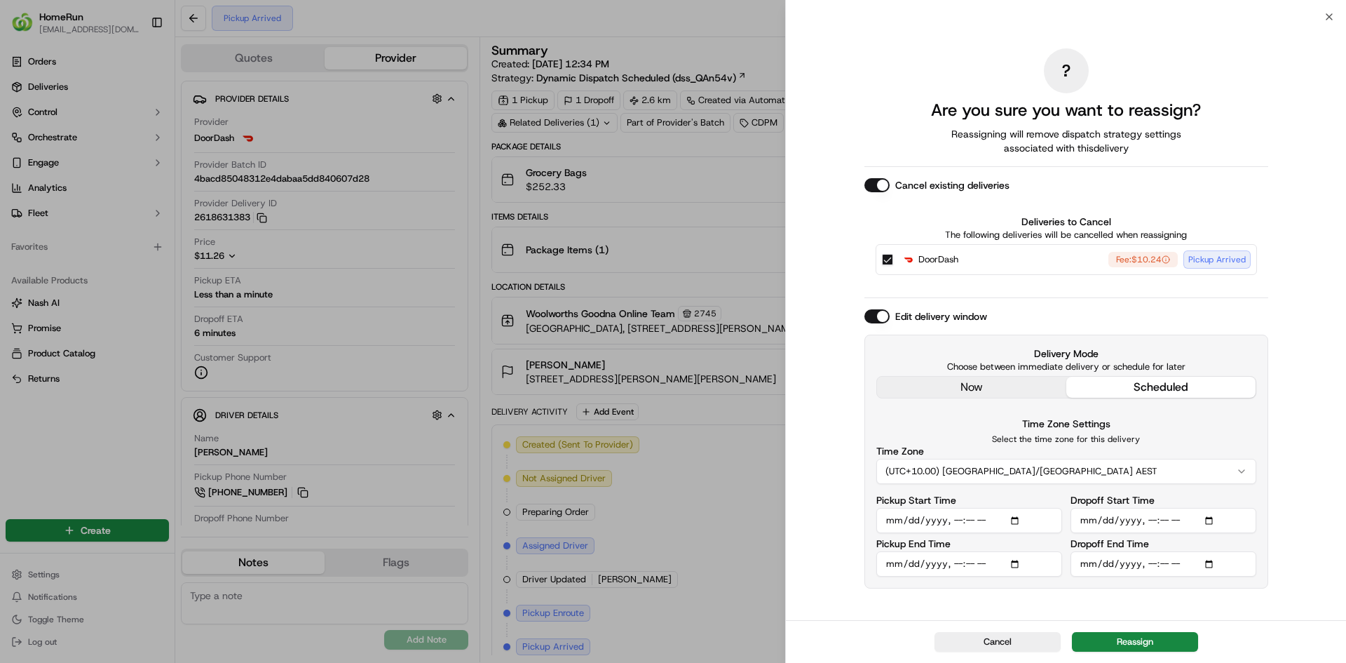
type input "[DATE]T17:35"
click at [1149, 528] on input "Dropoff Start Time" at bounding box center [1164, 520] width 186 height 25
click at [1150, 520] on input "Dropoff Start Time" at bounding box center [1164, 520] width 186 height 25
click at [1163, 517] on input "Dropoff Start Time" at bounding box center [1164, 520] width 186 height 25
type input "[DATE]T17:45"
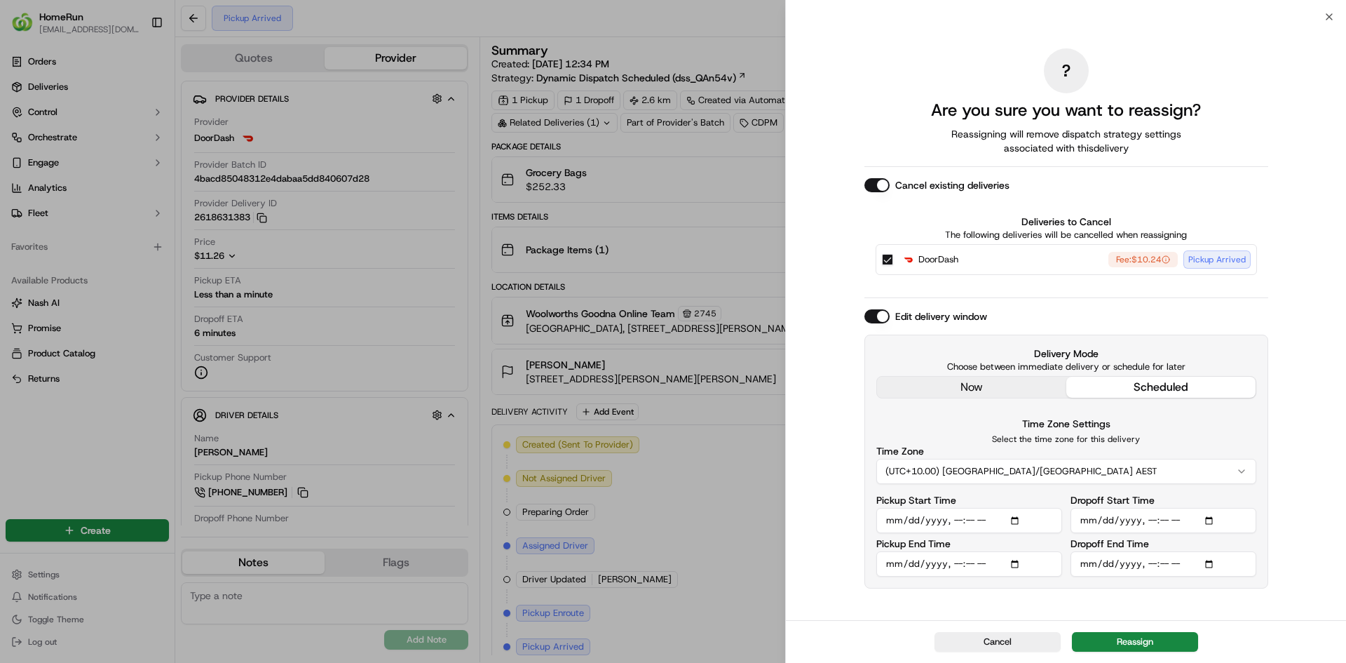
click at [1163, 562] on input "Dropoff End Time" at bounding box center [1164, 563] width 186 height 25
type input "[DATE]T18:45"
click at [1158, 638] on button "Reassign" at bounding box center [1135, 642] width 126 height 20
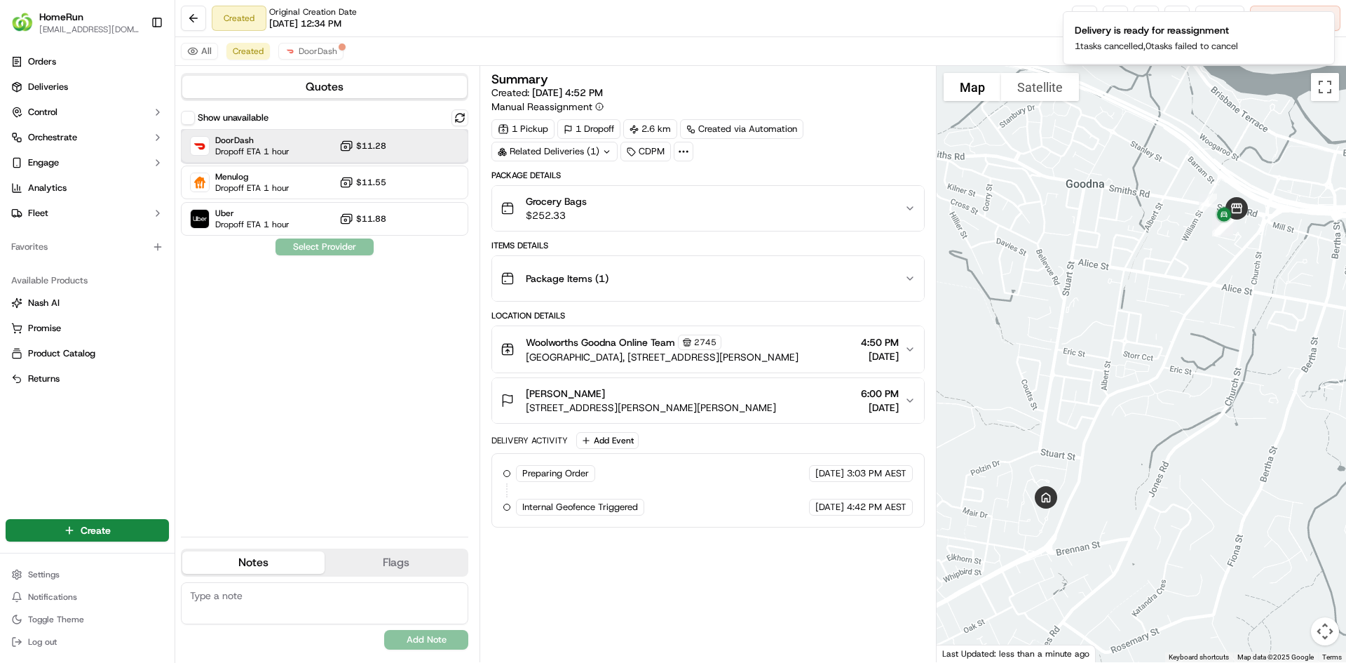
click at [238, 155] on span "Dropoff ETA 1 hour" at bounding box center [252, 151] width 74 height 11
click at [295, 245] on button "Assign Provider" at bounding box center [325, 246] width 100 height 17
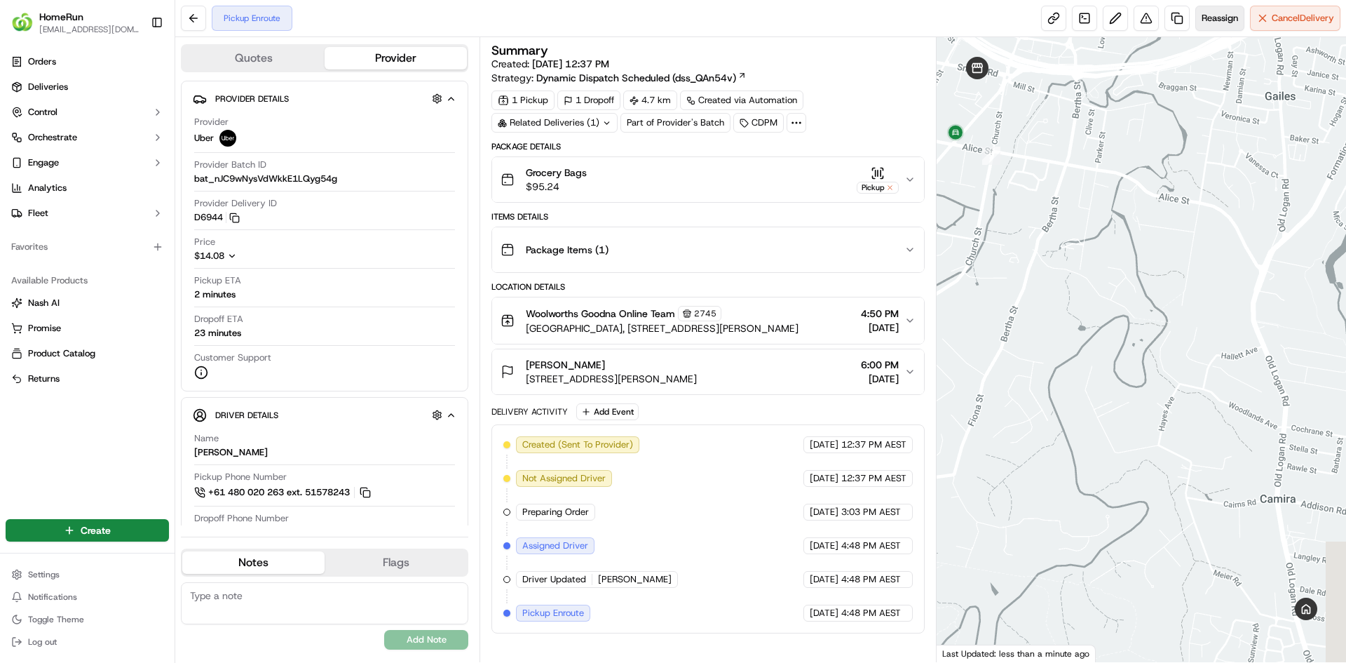
click at [1205, 27] on button "Reassign" at bounding box center [1220, 18] width 49 height 25
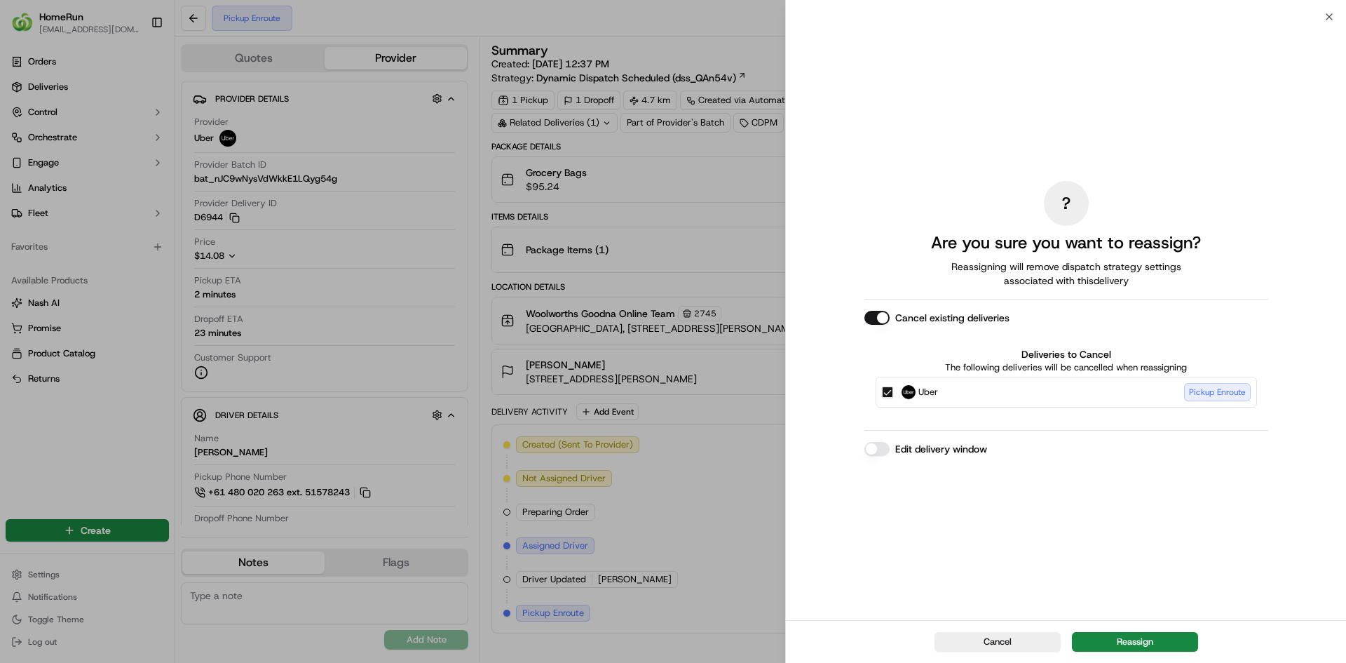
click at [879, 442] on button "Edit delivery window" at bounding box center [877, 449] width 25 height 14
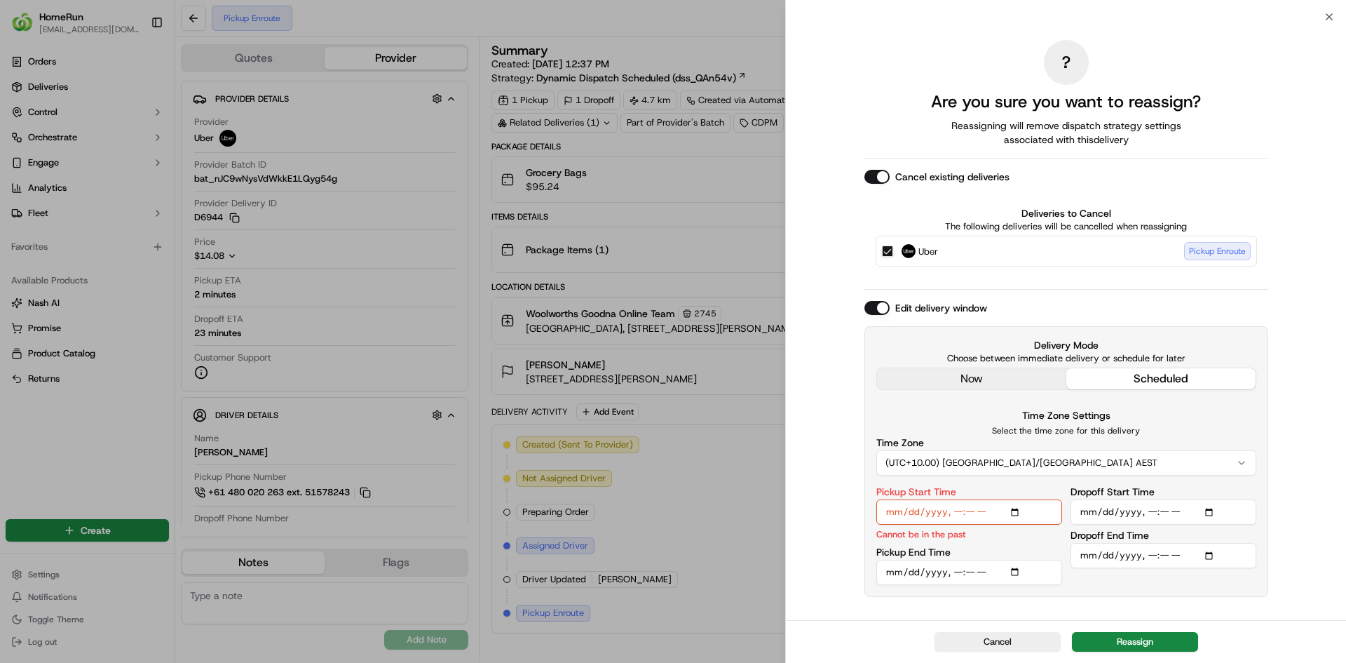
click at [947, 509] on input "Pickup Start Time" at bounding box center [969, 511] width 186 height 25
click at [953, 511] on input "Pickup Start Time" at bounding box center [969, 511] width 186 height 25
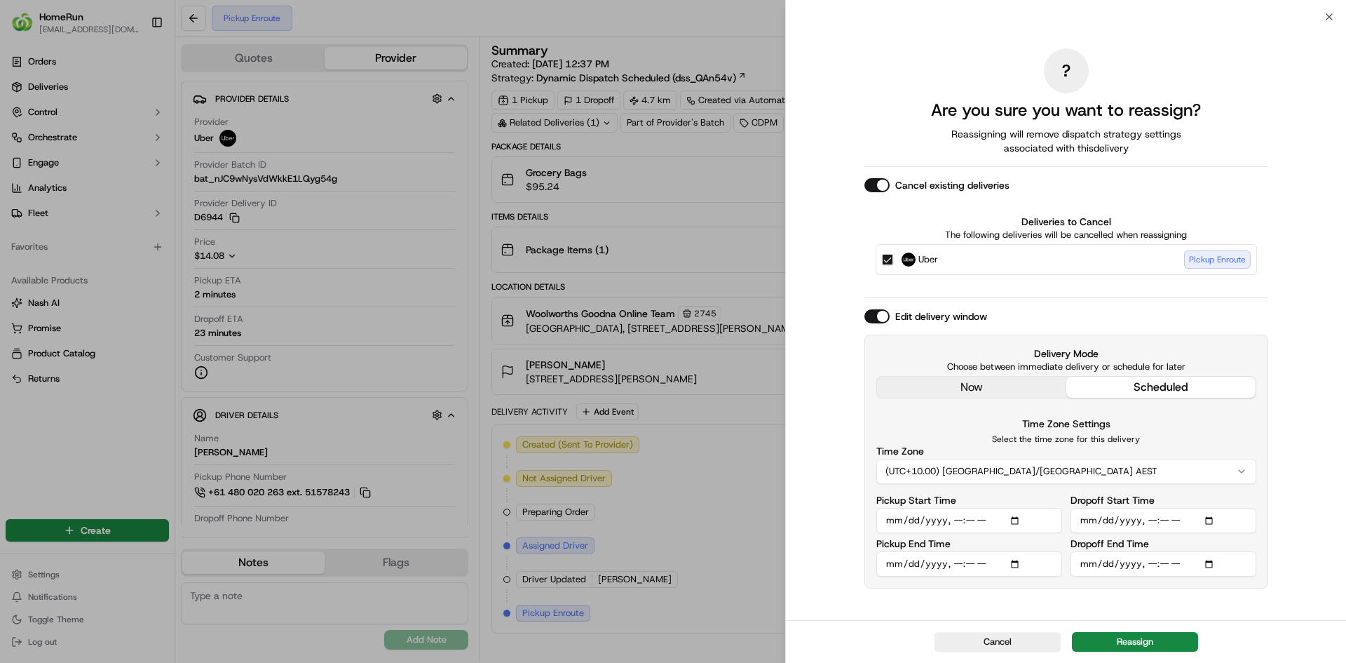
type input "[DATE]T17:35"
click at [1165, 515] on input "Dropoff Start Time" at bounding box center [1164, 520] width 186 height 25
type input "[DATE]T17:45"
click at [1163, 561] on input "Dropoff End Time" at bounding box center [1164, 563] width 186 height 25
type input "[DATE]T18:45"
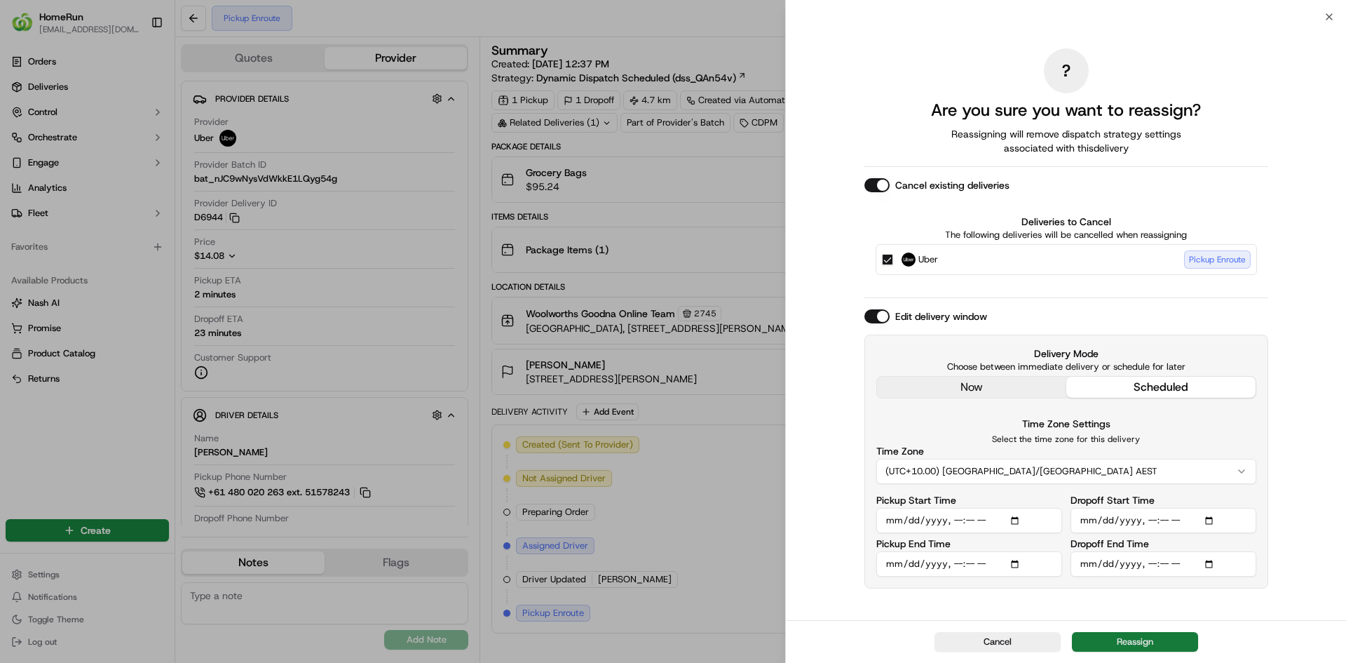
click at [1146, 634] on button "Reassign" at bounding box center [1135, 642] width 126 height 20
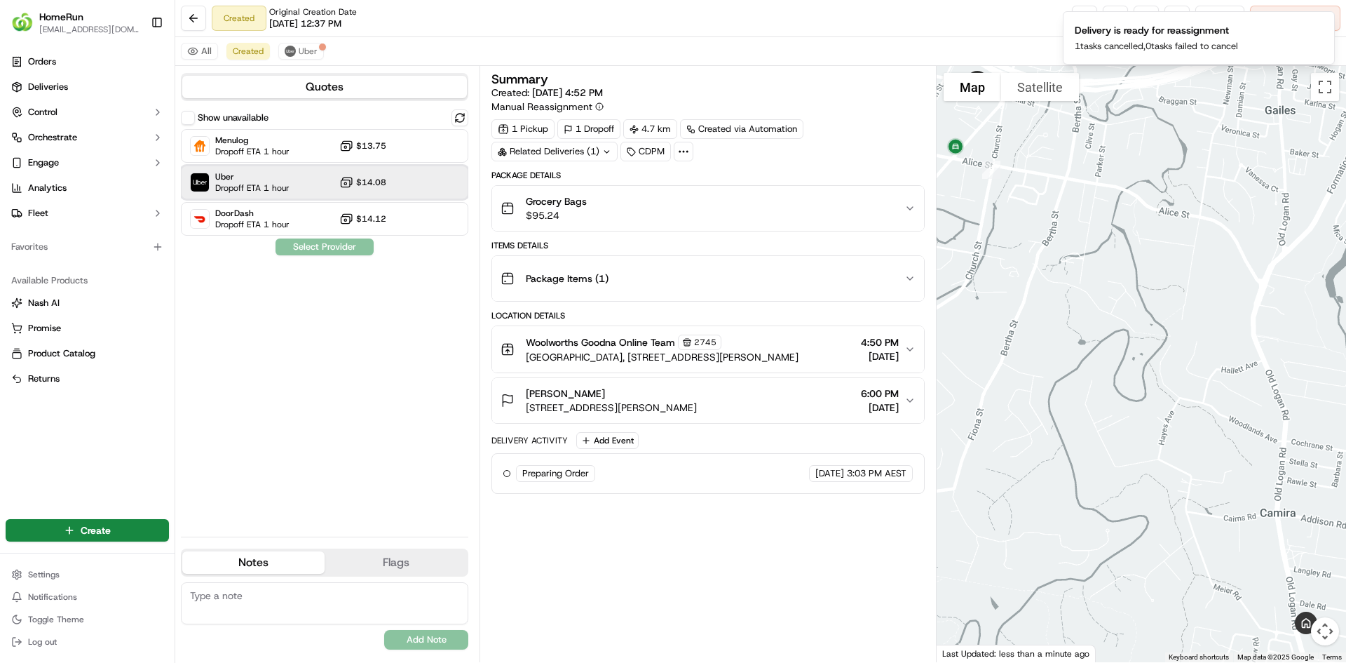
click at [397, 184] on div "Uber Dropoff ETA 1 hour $14.08" at bounding box center [324, 182] width 287 height 34
click at [343, 246] on button "Assign Provider" at bounding box center [325, 246] width 100 height 17
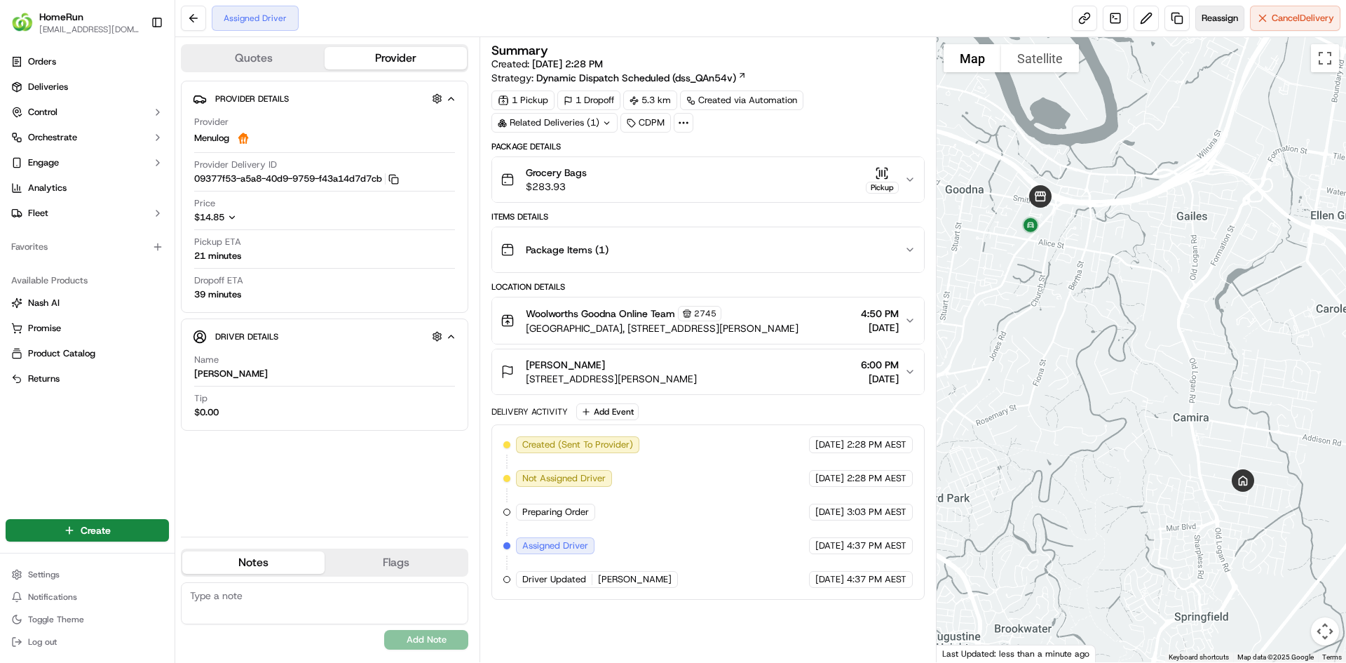
click at [1212, 25] on button "Reassign" at bounding box center [1220, 18] width 49 height 25
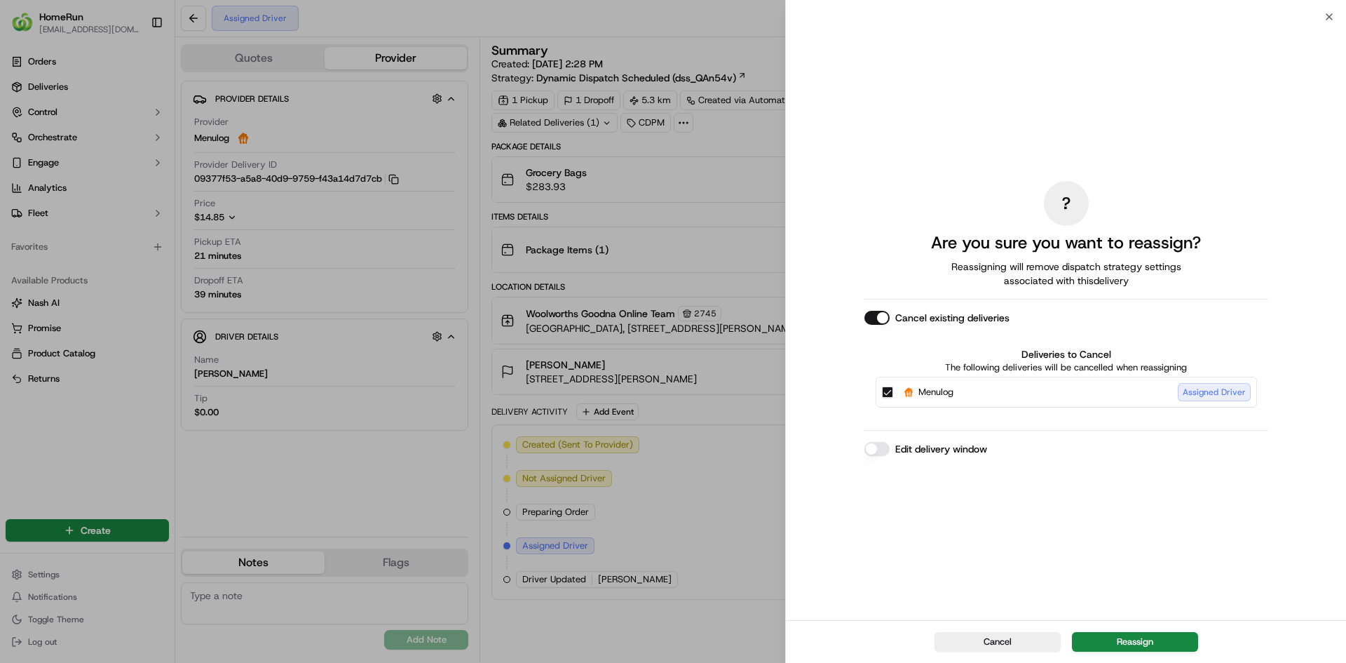
click at [877, 449] on button "Edit delivery window" at bounding box center [877, 449] width 25 height 14
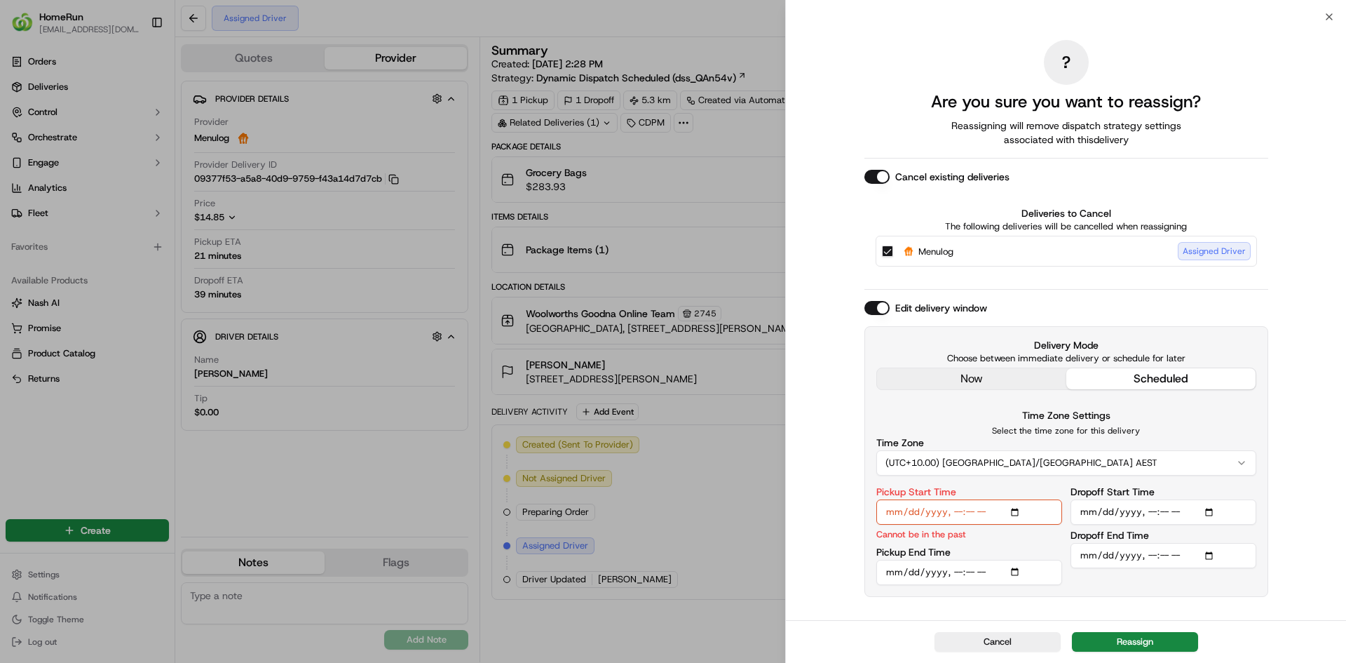
click at [957, 515] on input "Pickup Start Time" at bounding box center [969, 511] width 186 height 25
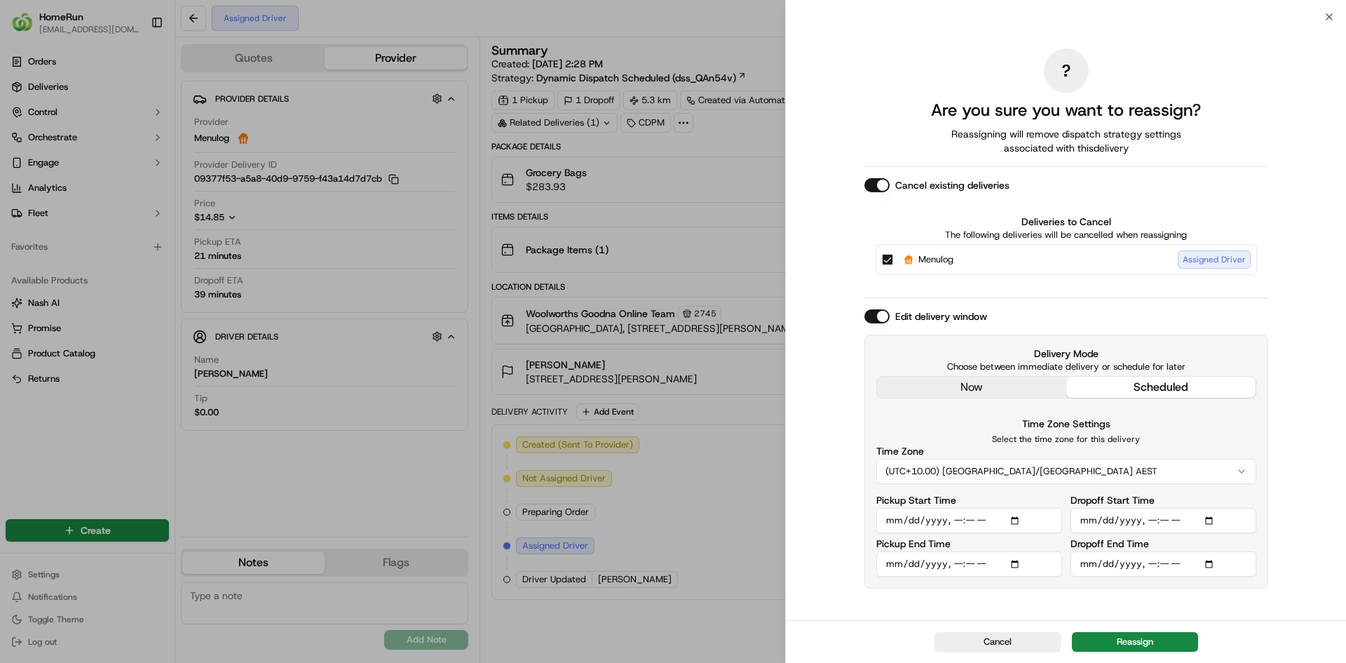
type input "[DATE]T17:35"
click at [1163, 520] on input "Dropoff Start Time" at bounding box center [1164, 520] width 186 height 25
type input "[DATE]T17:45"
click at [1163, 565] on input "Dropoff End Time" at bounding box center [1164, 563] width 186 height 25
type input "[DATE]T18:45"
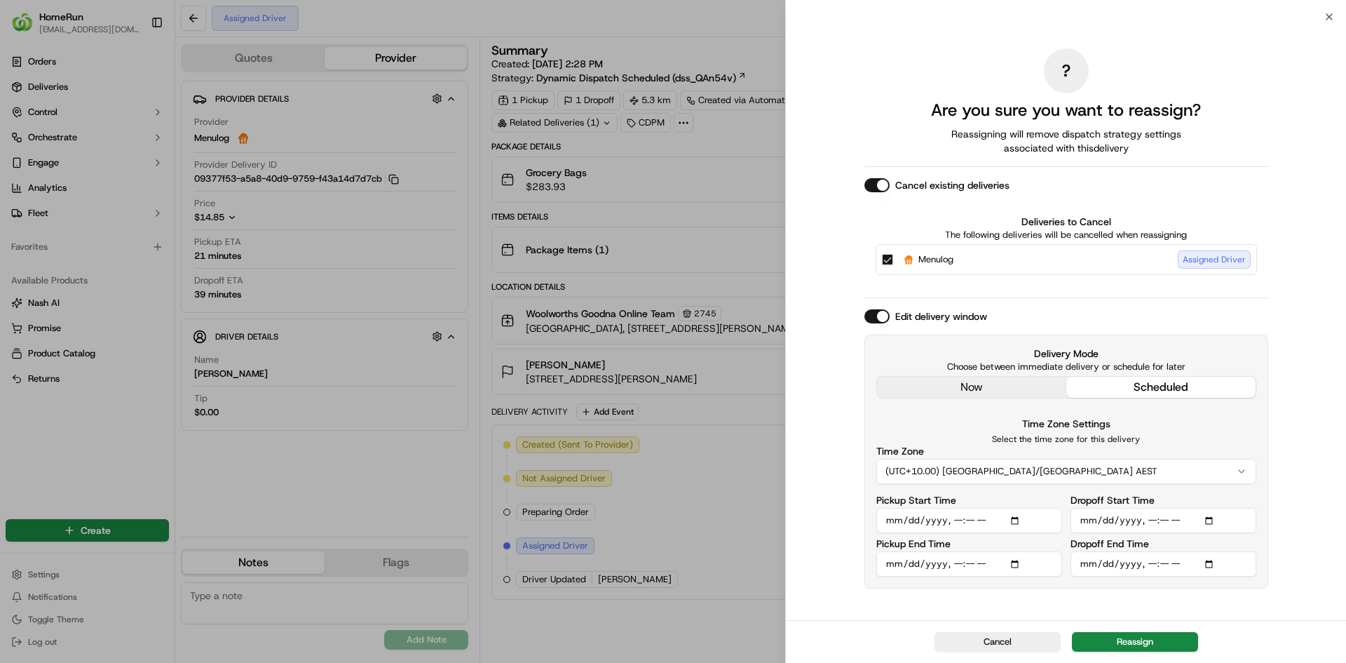
click at [1146, 634] on button "Reassign" at bounding box center [1135, 642] width 126 height 20
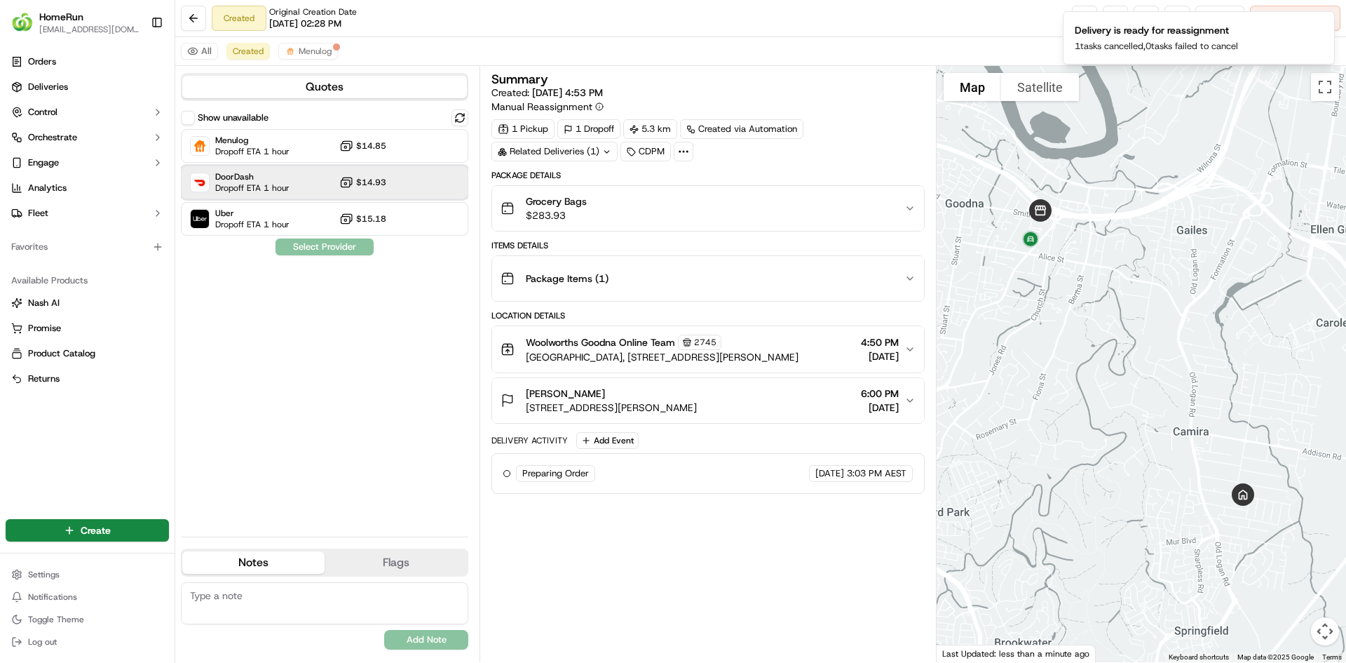
click at [303, 184] on div "DoorDash Dropoff ETA 1 hour $14.93" at bounding box center [324, 182] width 287 height 34
drag, startPoint x: 318, startPoint y: 245, endPoint x: 312, endPoint y: 206, distance: 39.8
click at [318, 245] on button "Assign Provider" at bounding box center [325, 246] width 100 height 17
